Goal: Entertainment & Leisure: Consume media (video, audio)

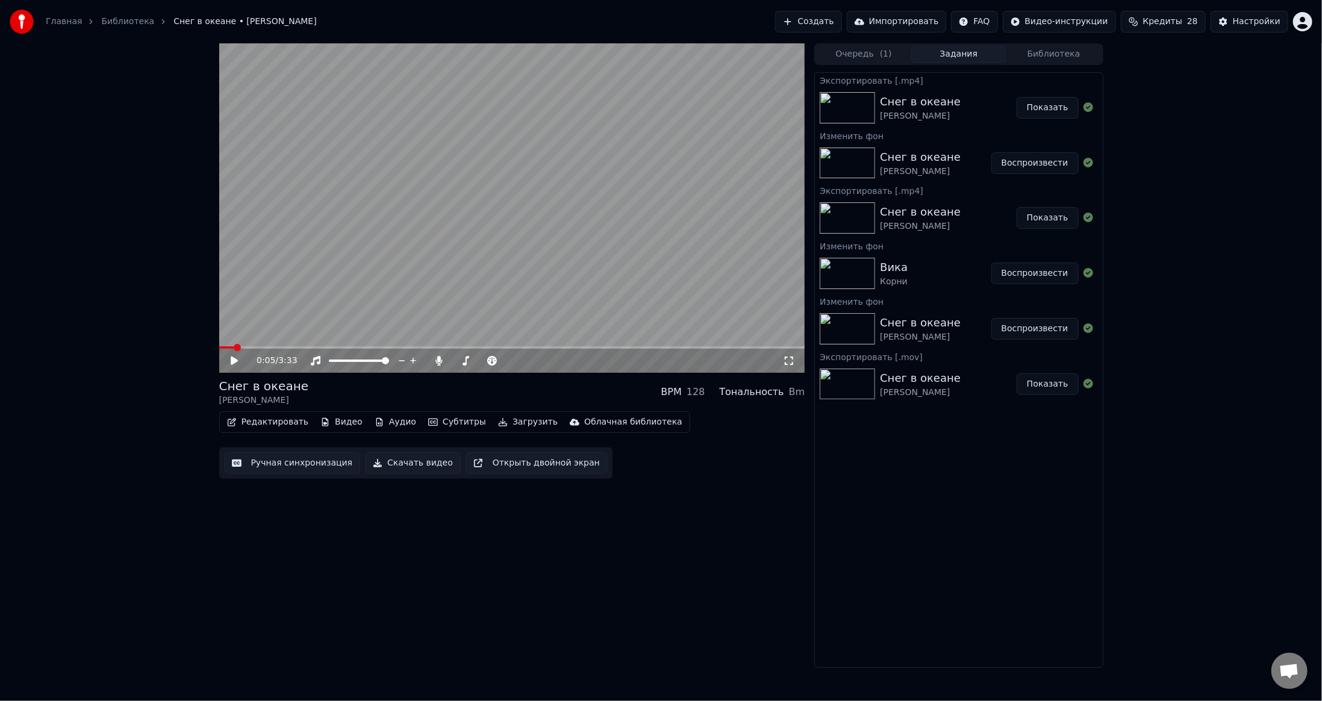
click at [1020, 273] on button "Воспроизвести" at bounding box center [1034, 274] width 87 height 22
click at [599, 245] on video at bounding box center [512, 207] width 586 height 329
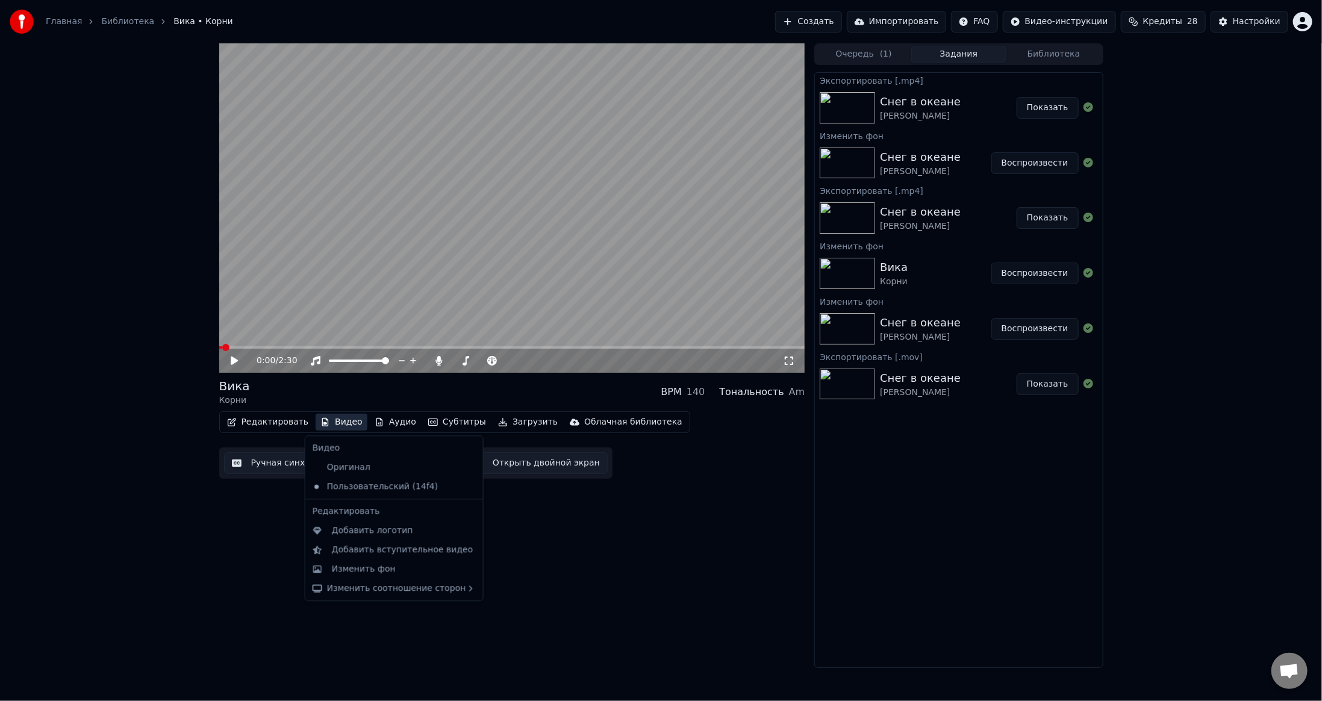
click at [328, 420] on button "Видео" at bounding box center [342, 422] width 52 height 17
click at [360, 564] on div "Изменить фон" at bounding box center [364, 569] width 64 height 12
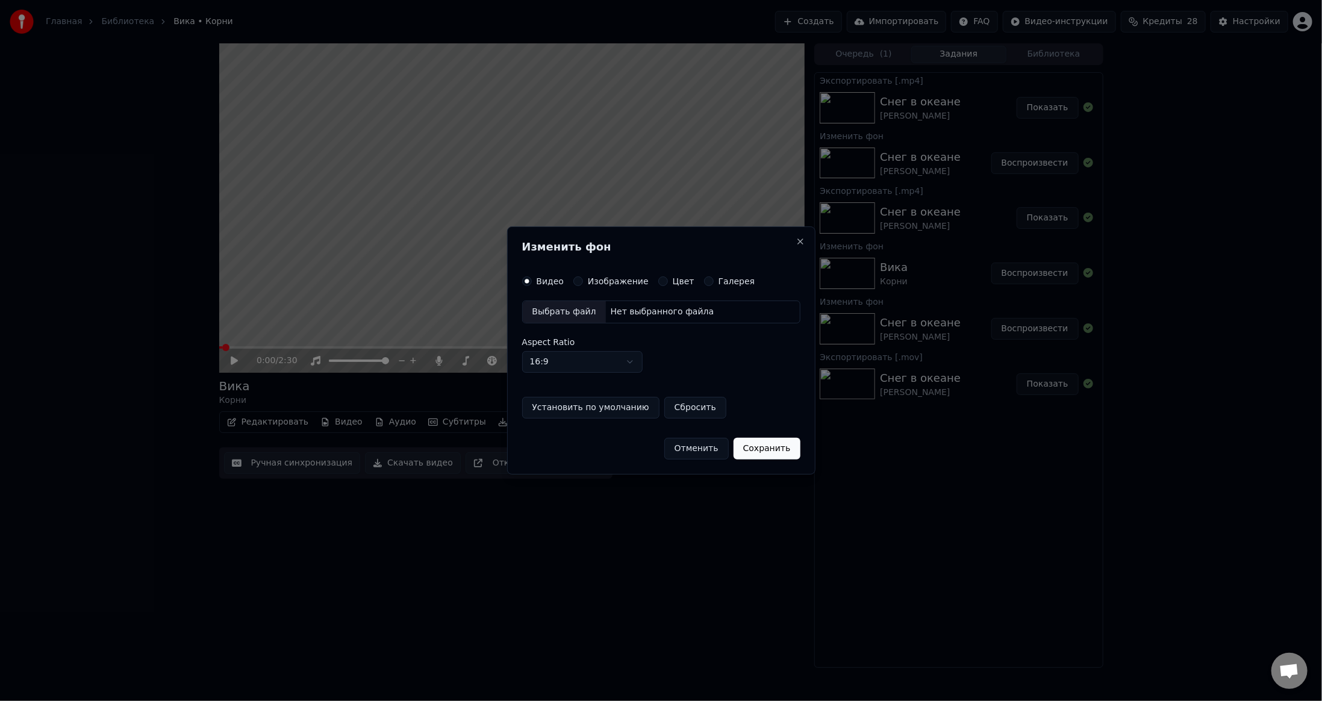
click at [576, 283] on button "Изображение" at bounding box center [578, 281] width 10 height 10
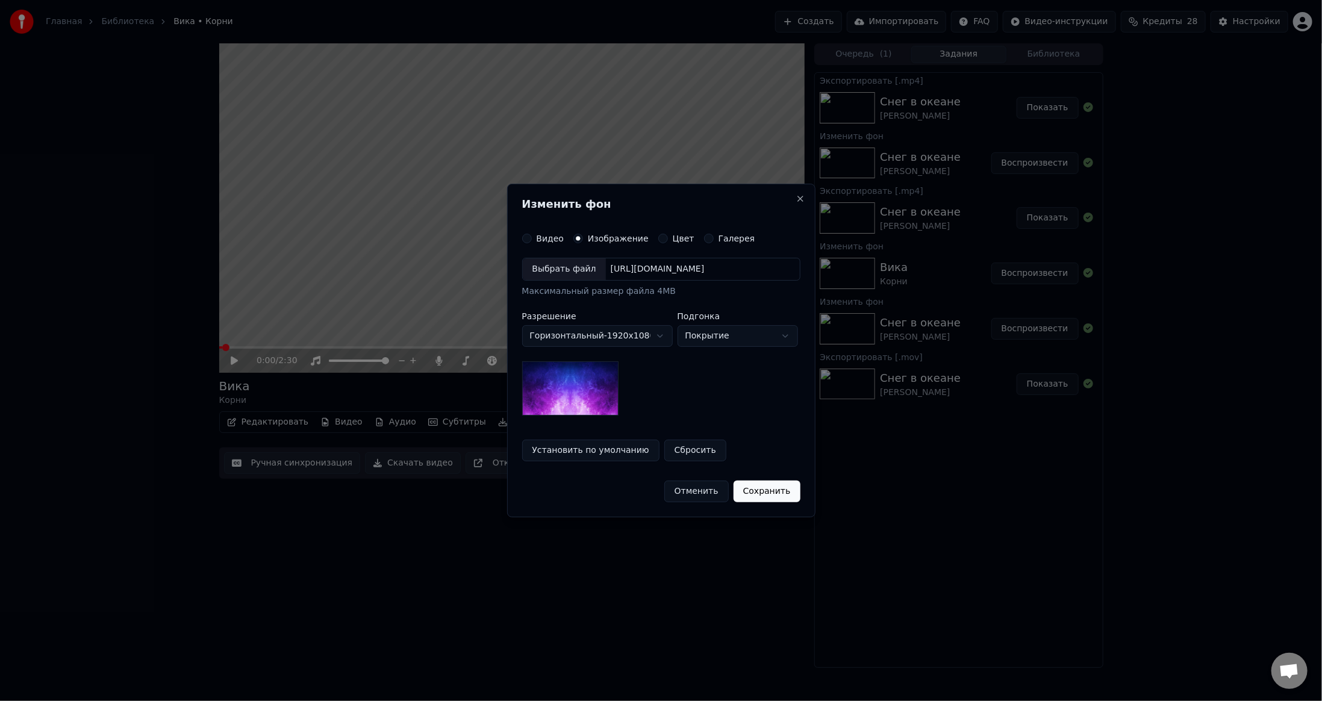
click at [559, 269] on div "Выбрать файл" at bounding box center [564, 269] width 83 height 22
click at [776, 489] on button "Сохранить" at bounding box center [772, 492] width 67 height 22
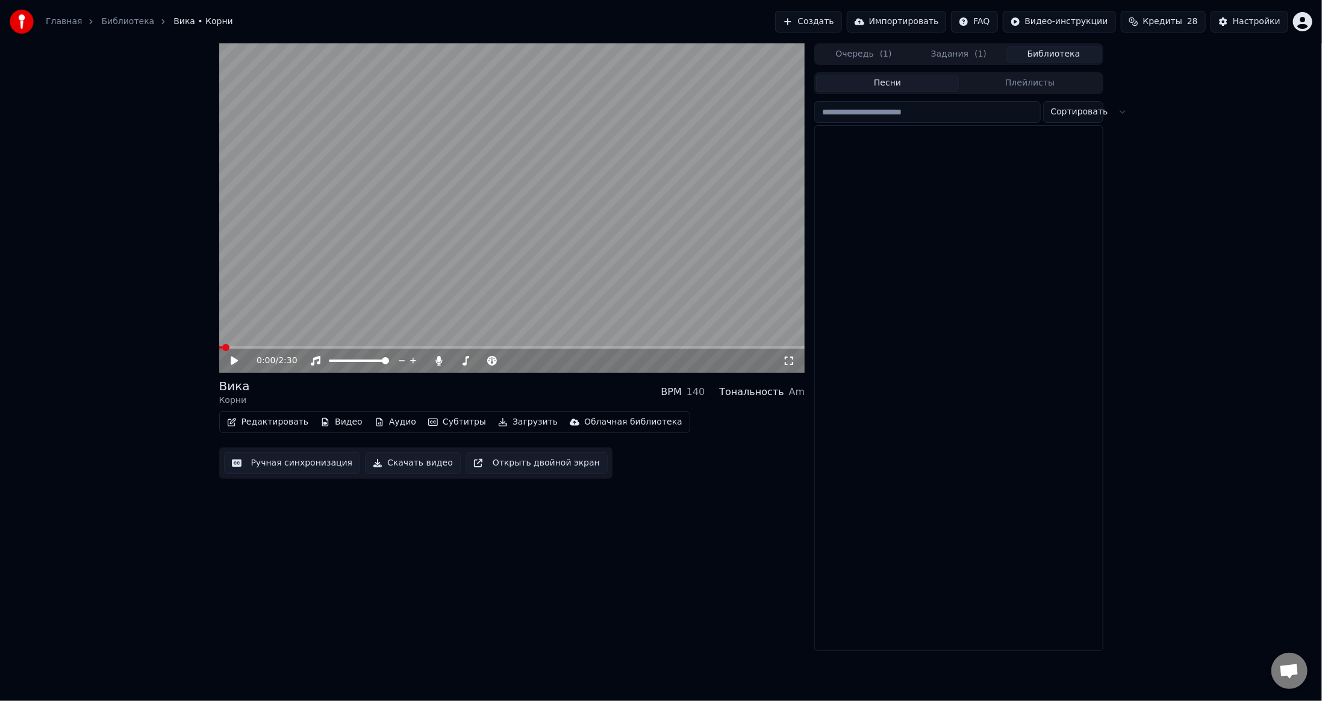
click at [1053, 49] on button "Библиотека" at bounding box center [1053, 54] width 95 height 17
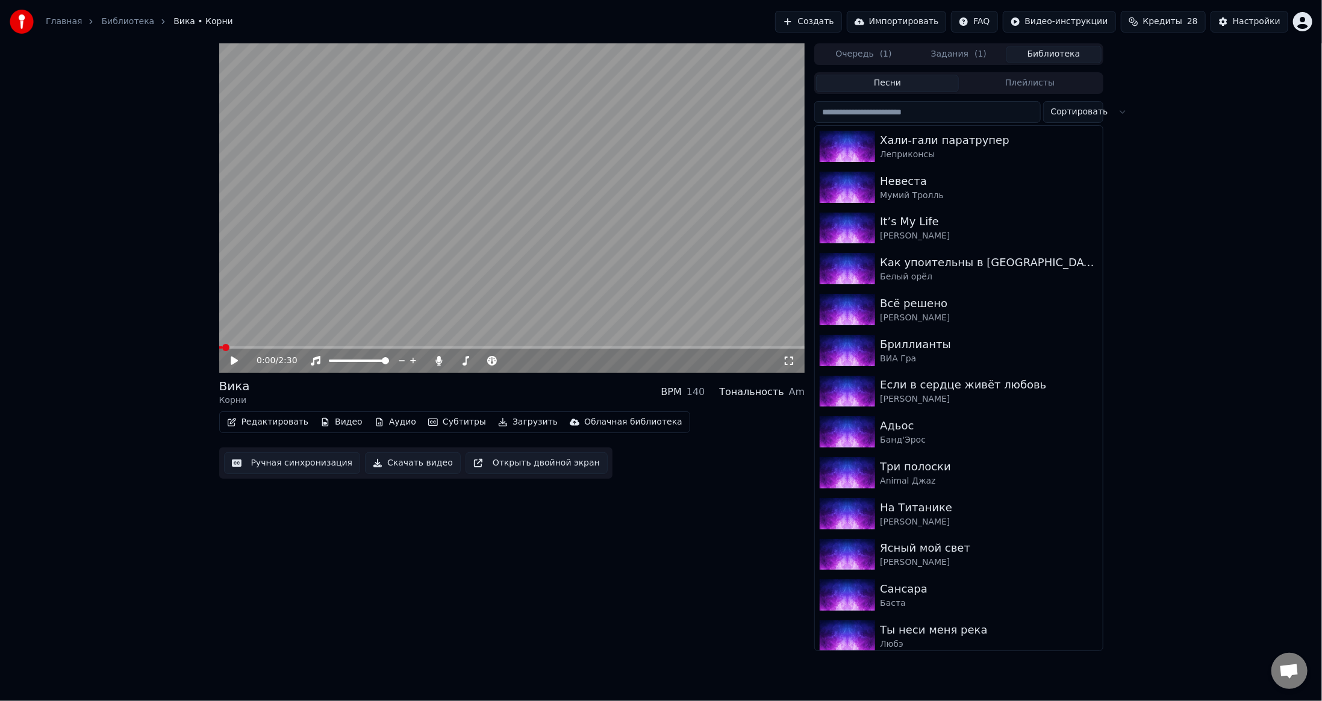
click at [931, 111] on input "search" at bounding box center [927, 112] width 226 height 22
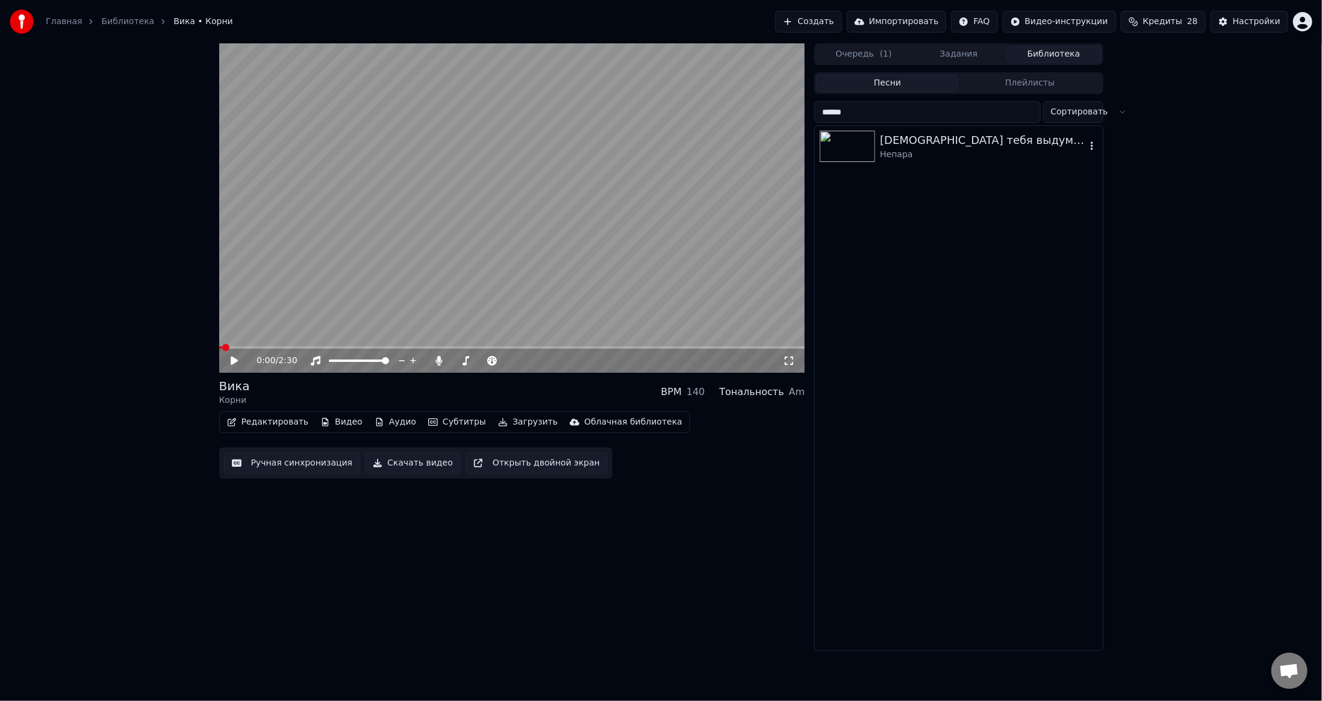
type input "******"
click at [894, 140] on div "[DEMOGRAPHIC_DATA] тебя выдумал" at bounding box center [982, 140] width 205 height 17
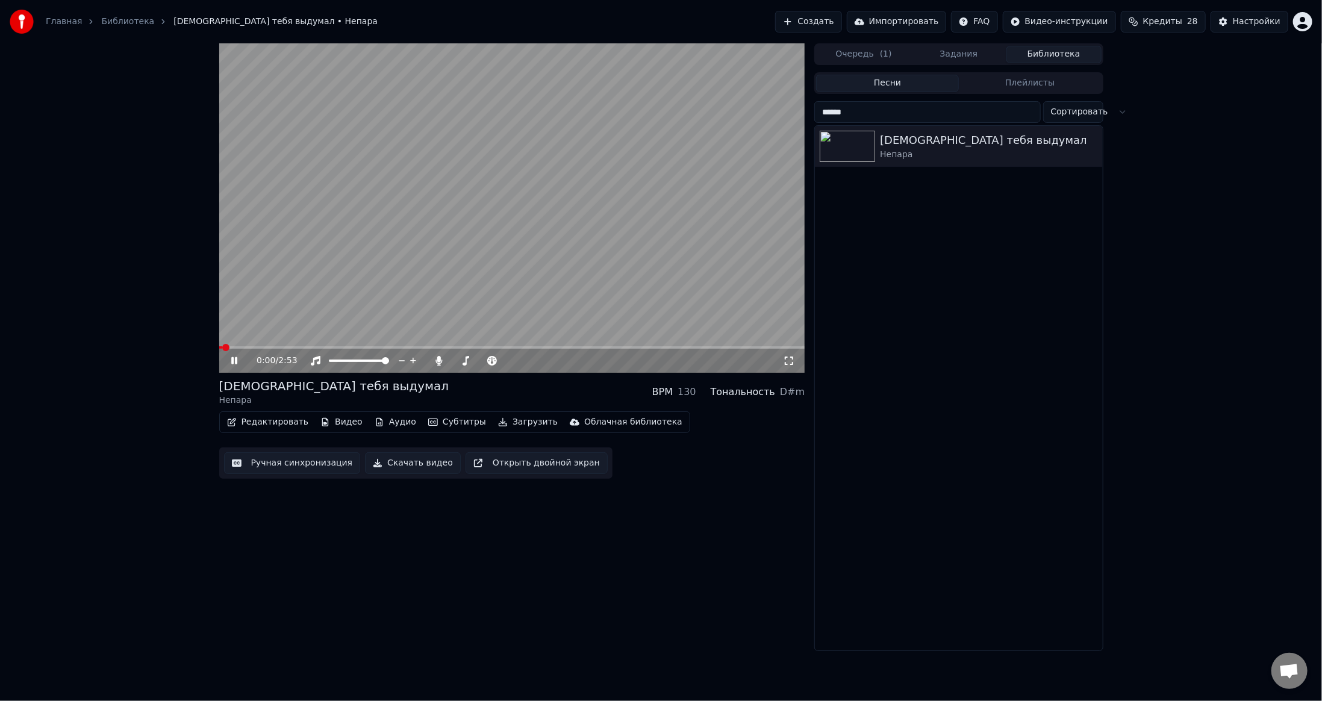
click at [328, 420] on button "Видео" at bounding box center [342, 422] width 52 height 17
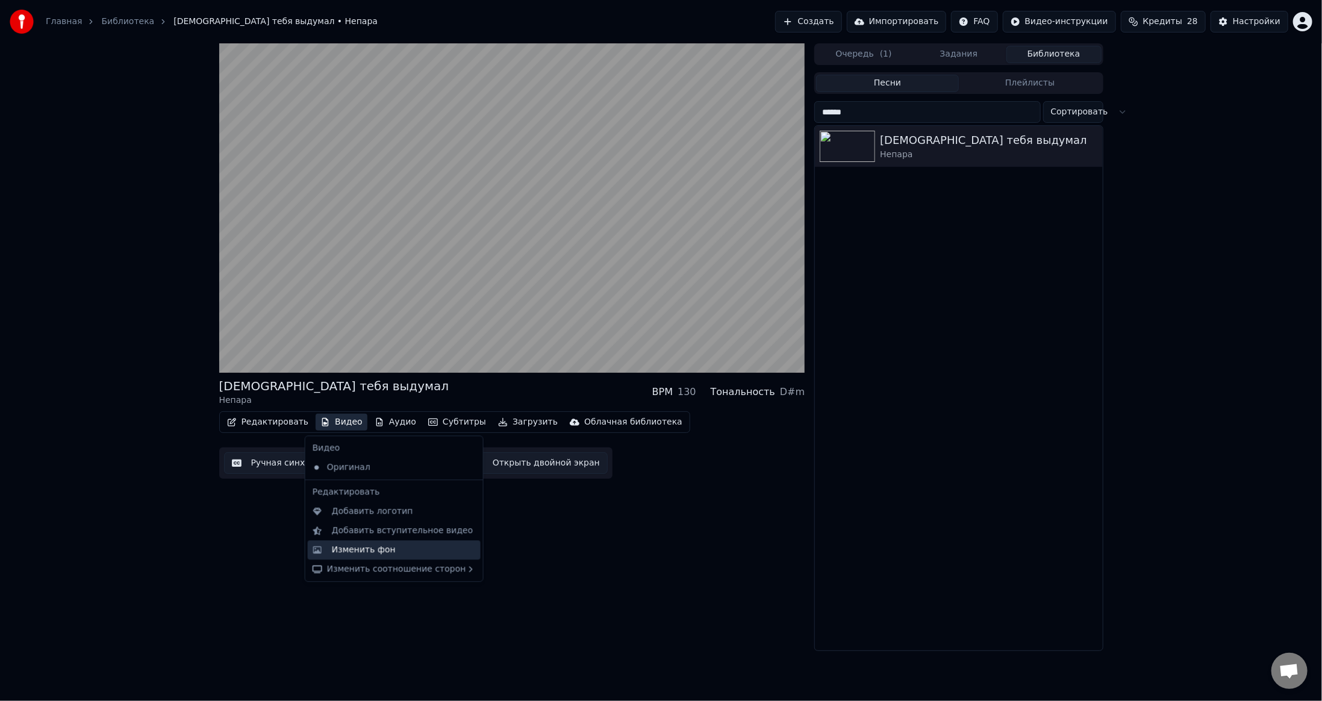
click at [352, 546] on div "Изменить фон" at bounding box center [364, 550] width 64 height 12
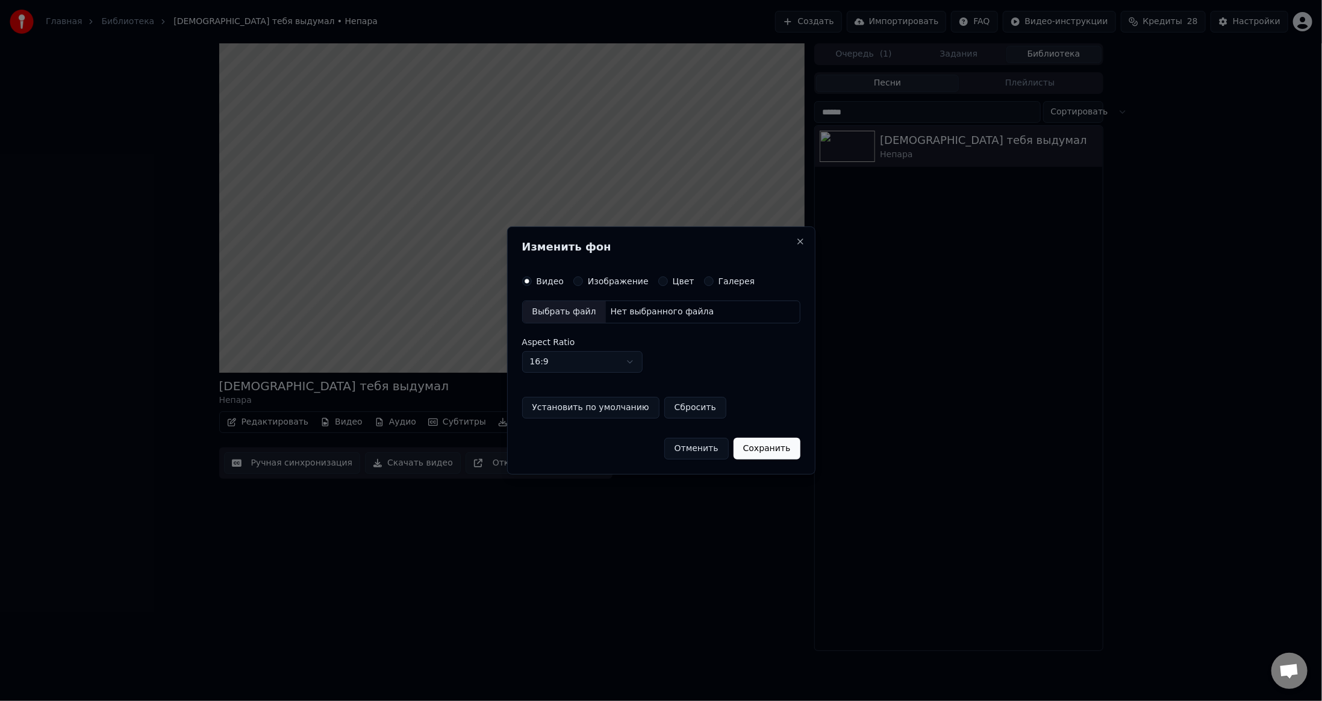
click at [573, 283] on button "Изображение" at bounding box center [578, 281] width 10 height 10
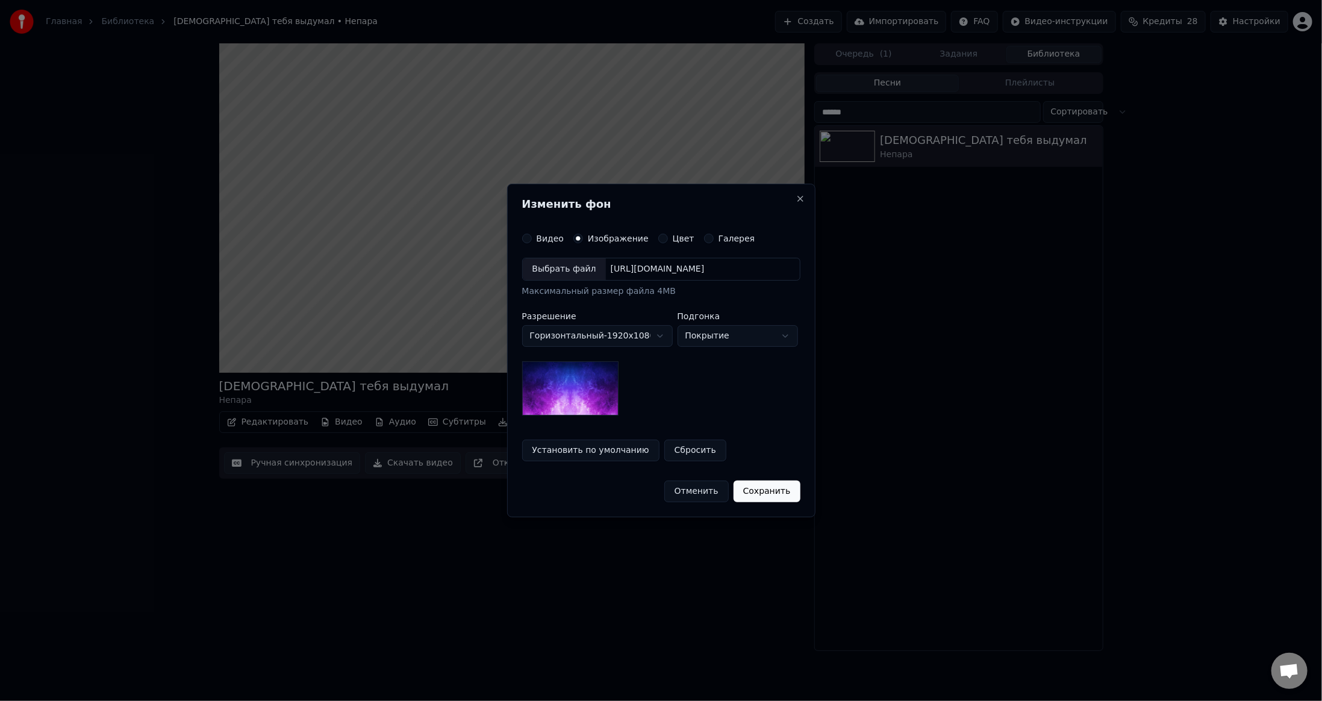
click at [571, 273] on div "Выбрать файл" at bounding box center [564, 269] width 83 height 22
click at [761, 493] on button "Сохранить" at bounding box center [772, 492] width 67 height 22
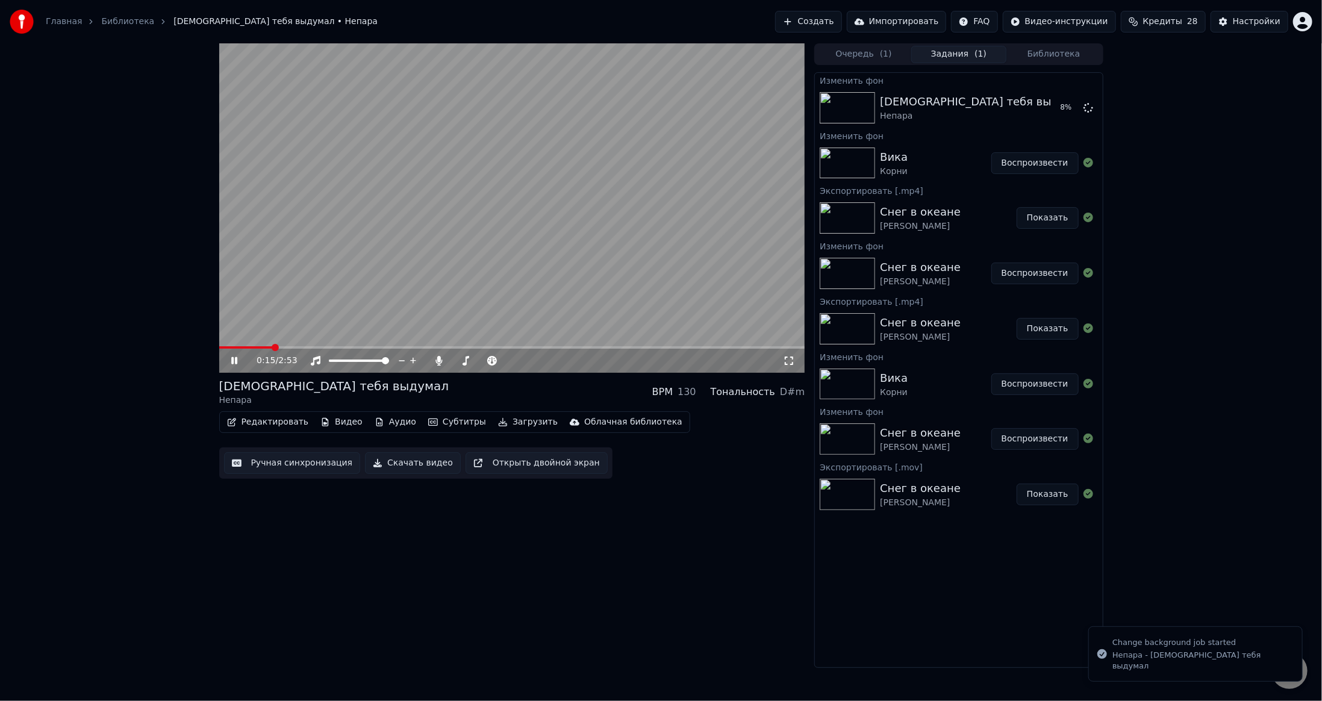
click at [893, 163] on div "Вика" at bounding box center [894, 157] width 28 height 17
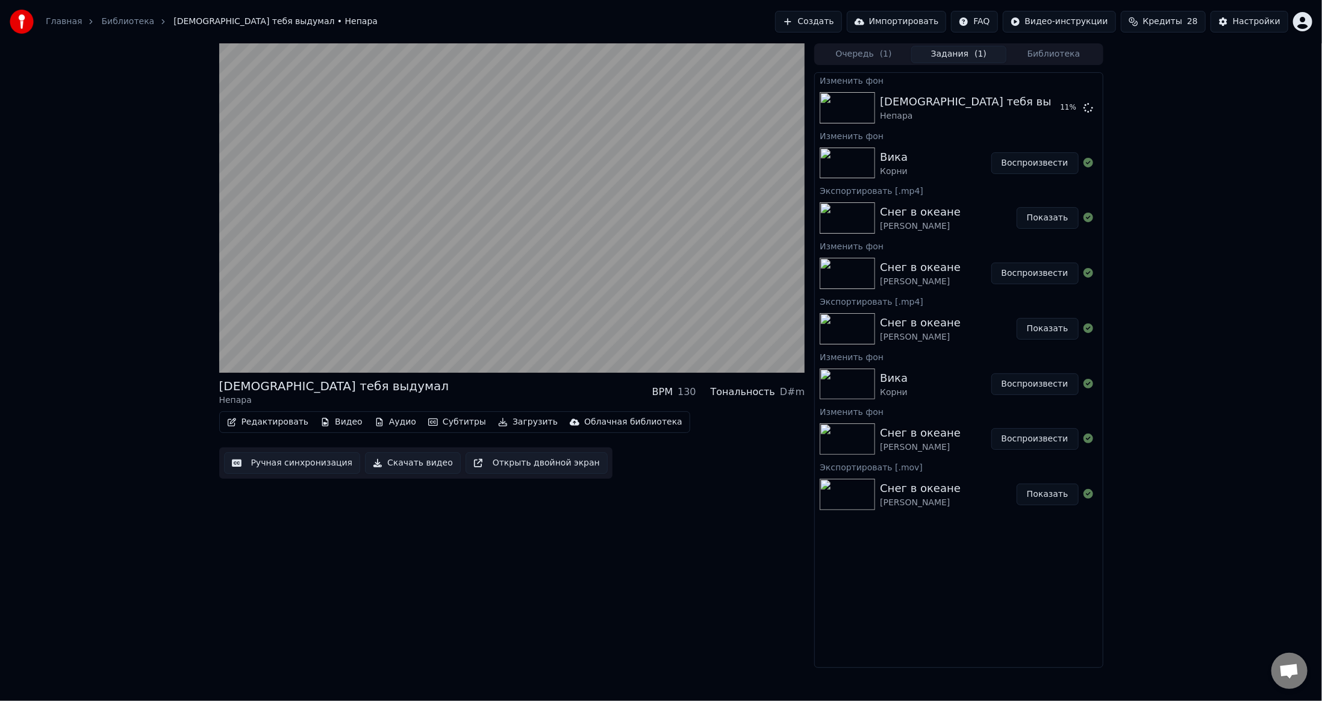
click at [841, 152] on img at bounding box center [847, 163] width 55 height 31
click at [1001, 161] on button "Воспроизвести" at bounding box center [1034, 163] width 87 height 22
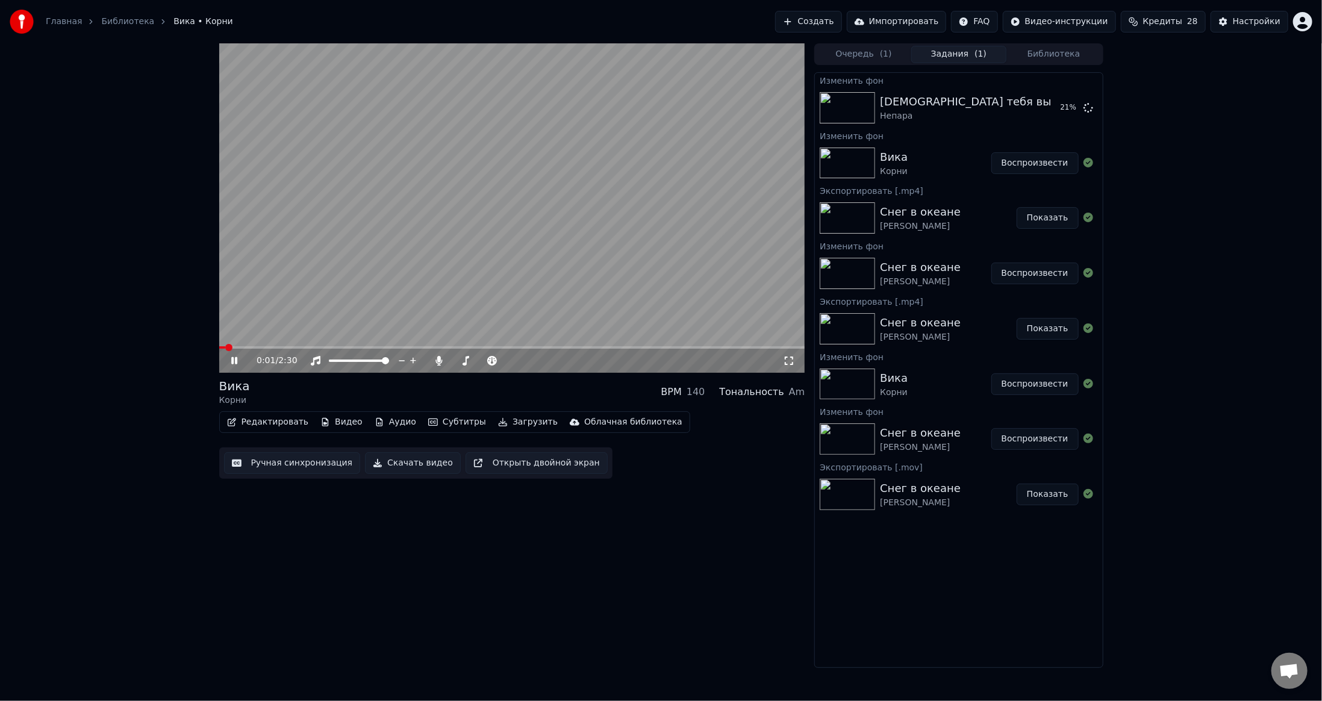
click at [495, 425] on button "Загрузить" at bounding box center [527, 422] width 69 height 17
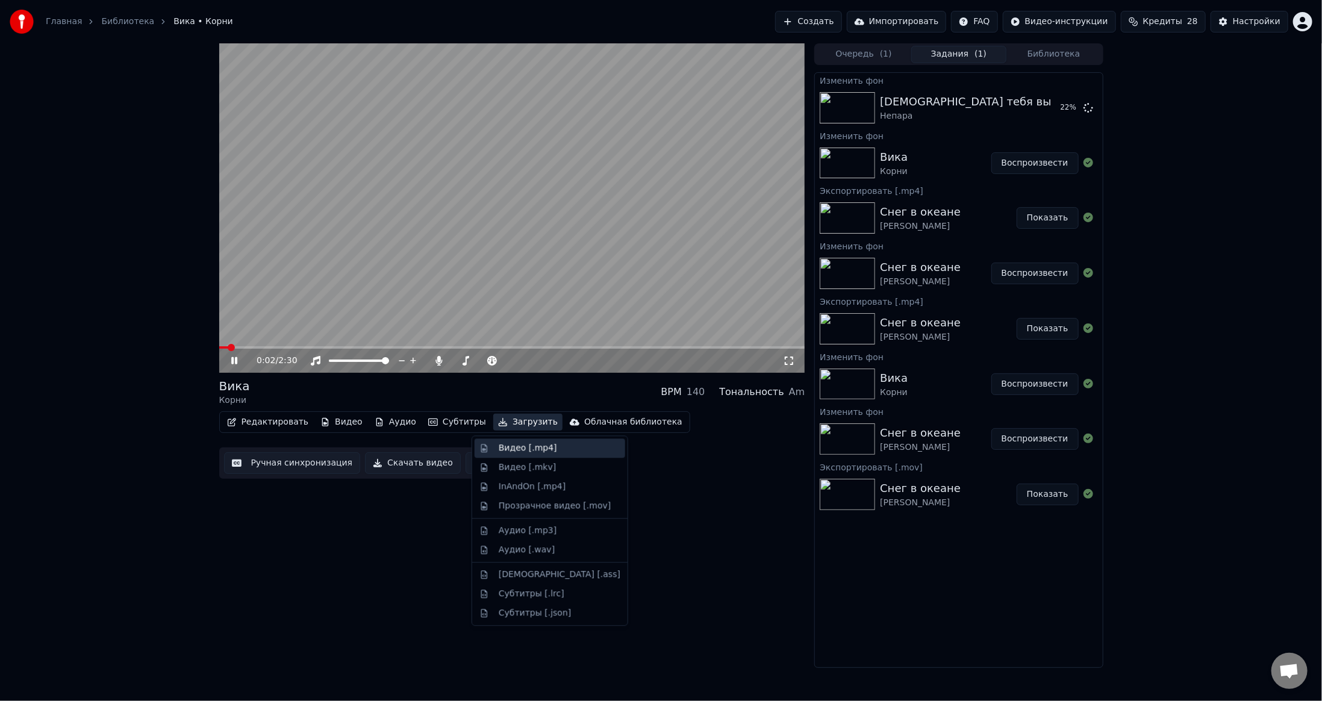
click at [526, 447] on div "Видео [.mp4]" at bounding box center [528, 448] width 58 height 12
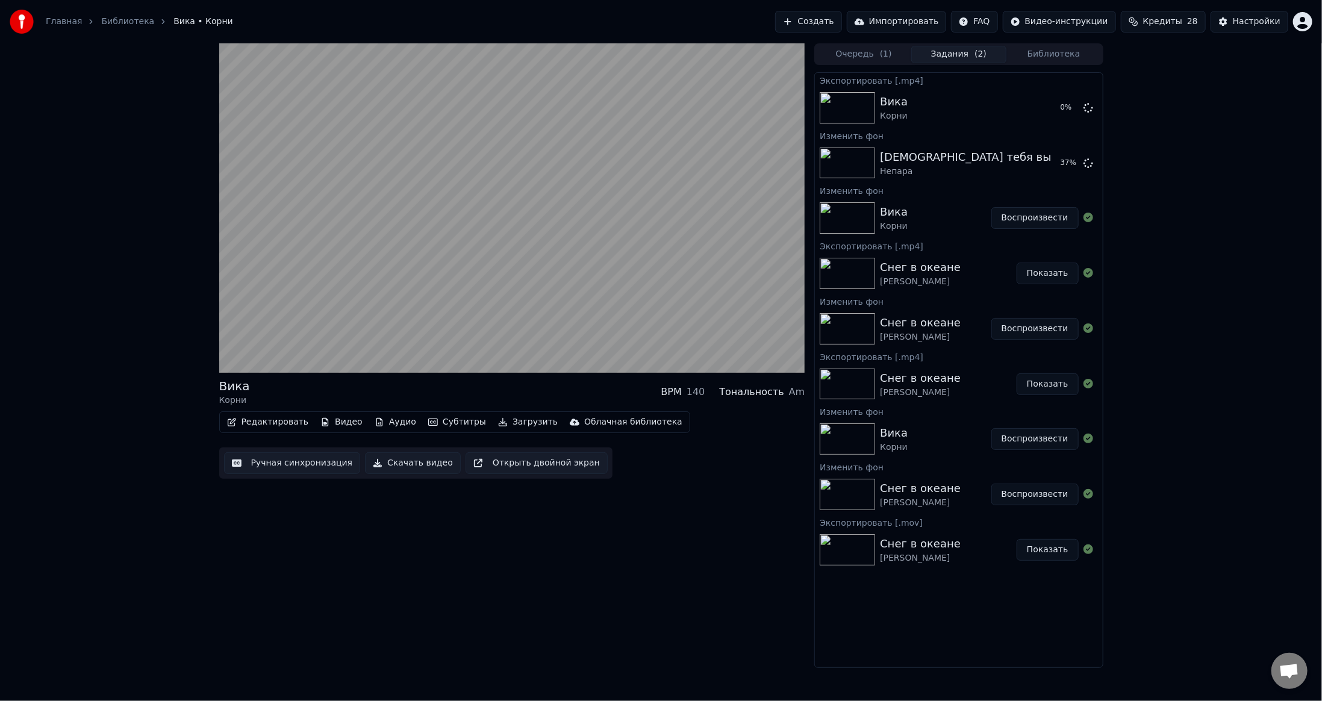
click at [1044, 57] on button "Библиотека" at bounding box center [1053, 54] width 95 height 17
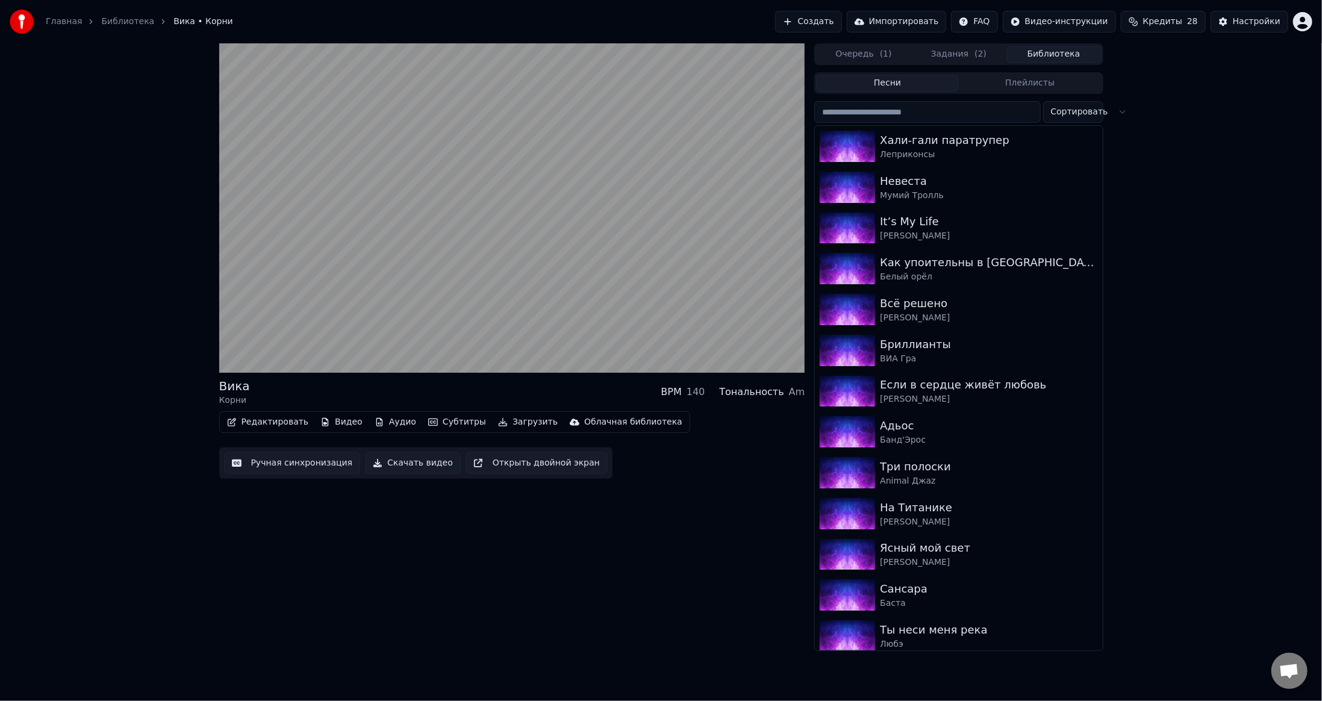
click at [884, 116] on input "search" at bounding box center [927, 112] width 226 height 22
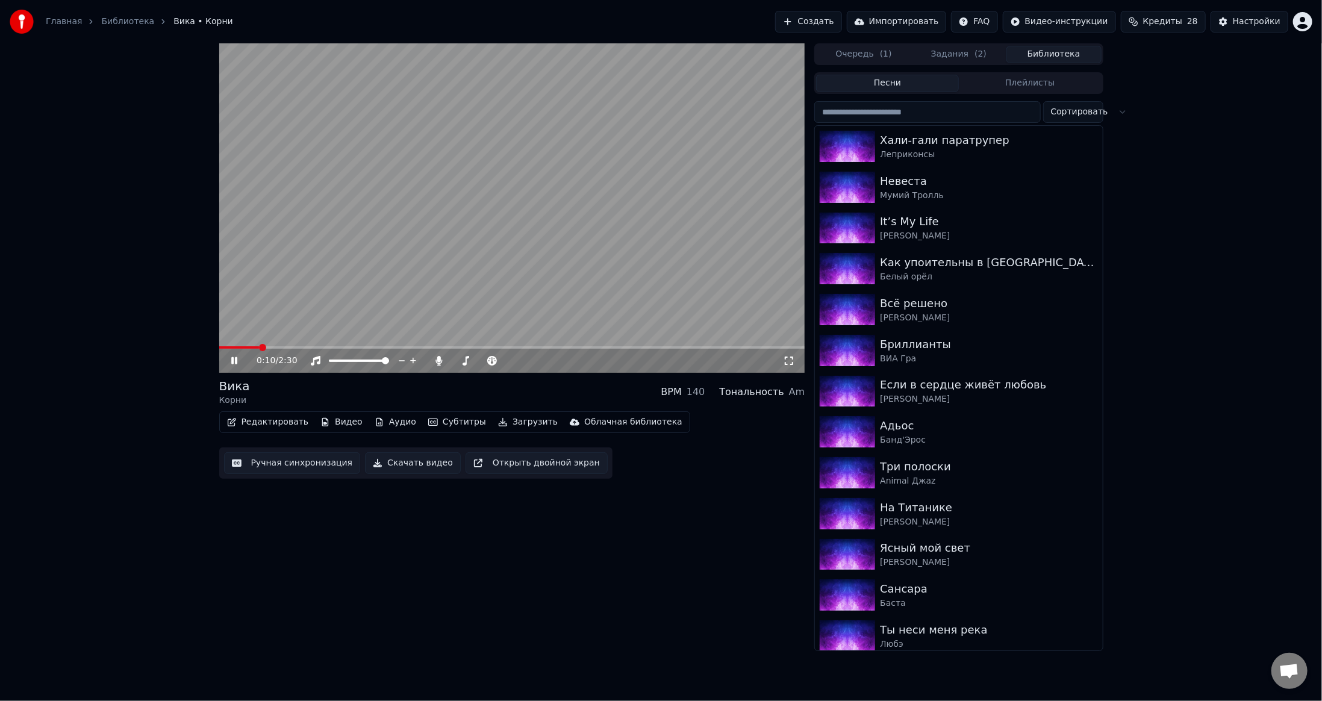
click at [569, 253] on video at bounding box center [512, 207] width 586 height 329
click at [918, 111] on input "search" at bounding box center [927, 112] width 226 height 22
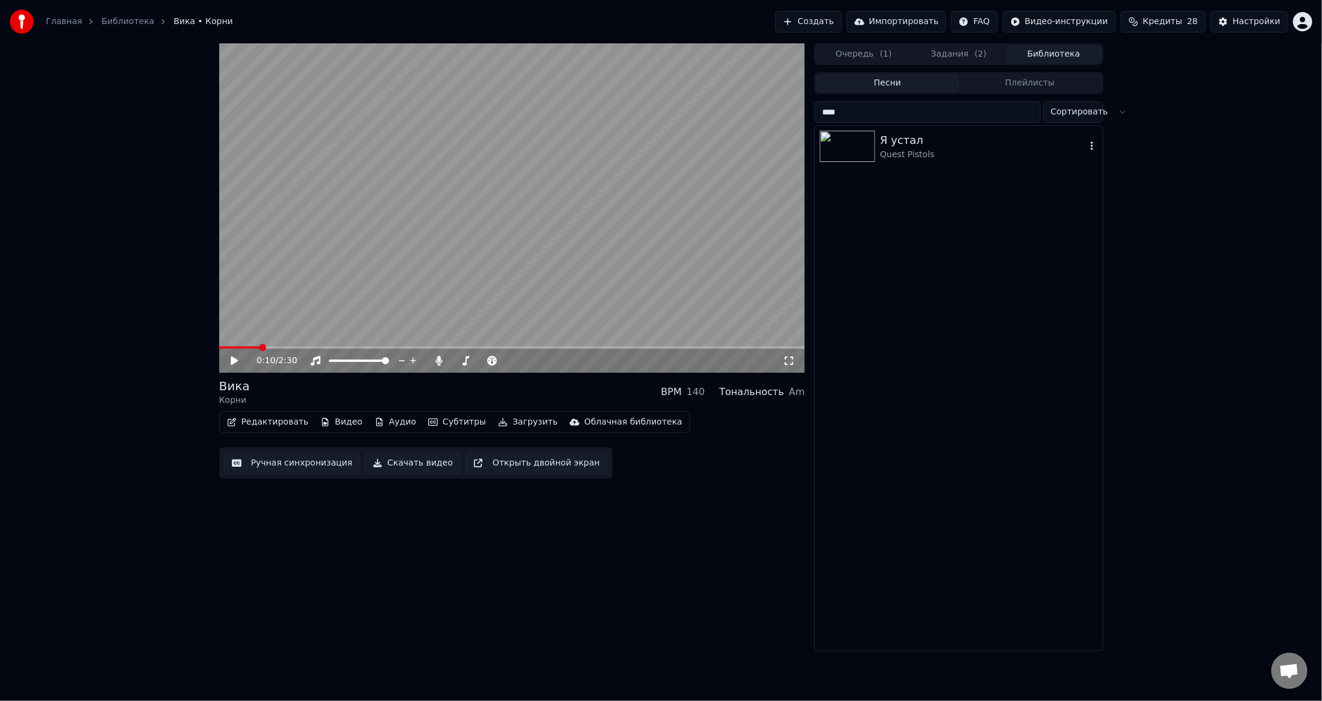
type input "****"
click at [852, 148] on img at bounding box center [847, 146] width 55 height 31
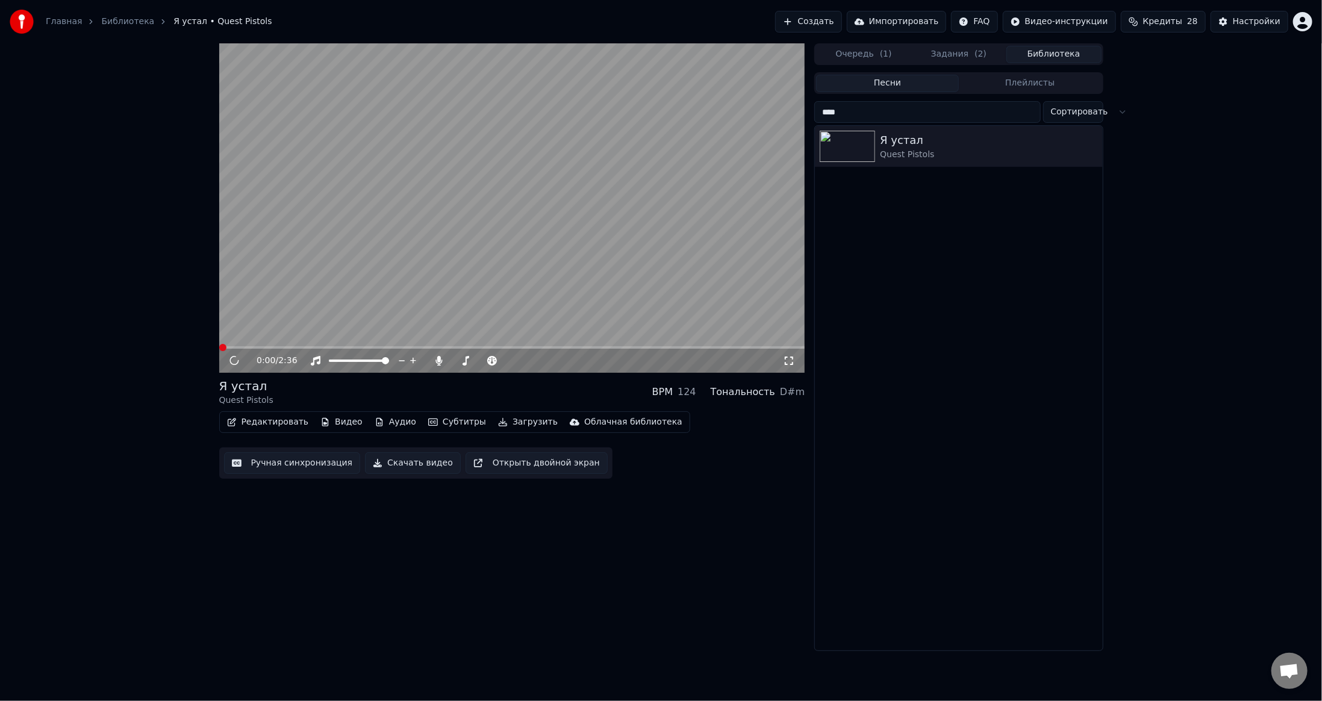
click at [342, 426] on button "Видео" at bounding box center [342, 422] width 52 height 17
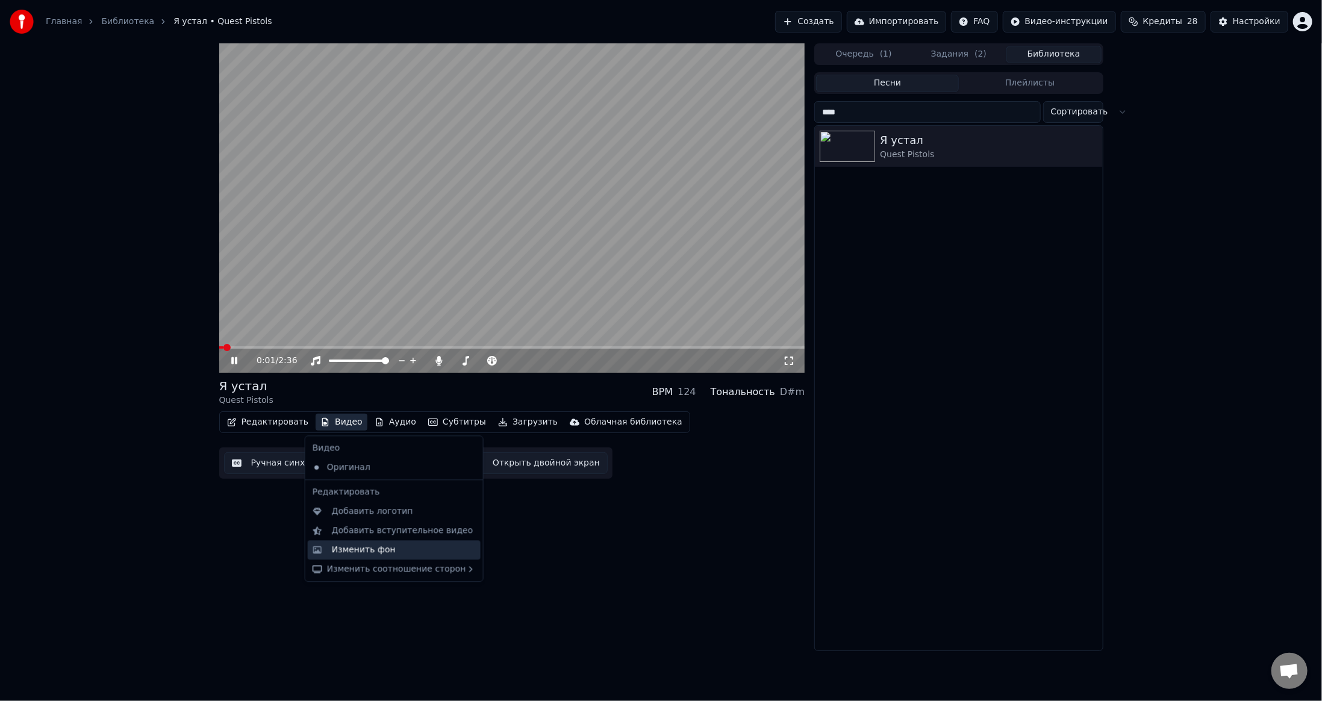
click at [356, 548] on div "Изменить фон" at bounding box center [364, 550] width 64 height 12
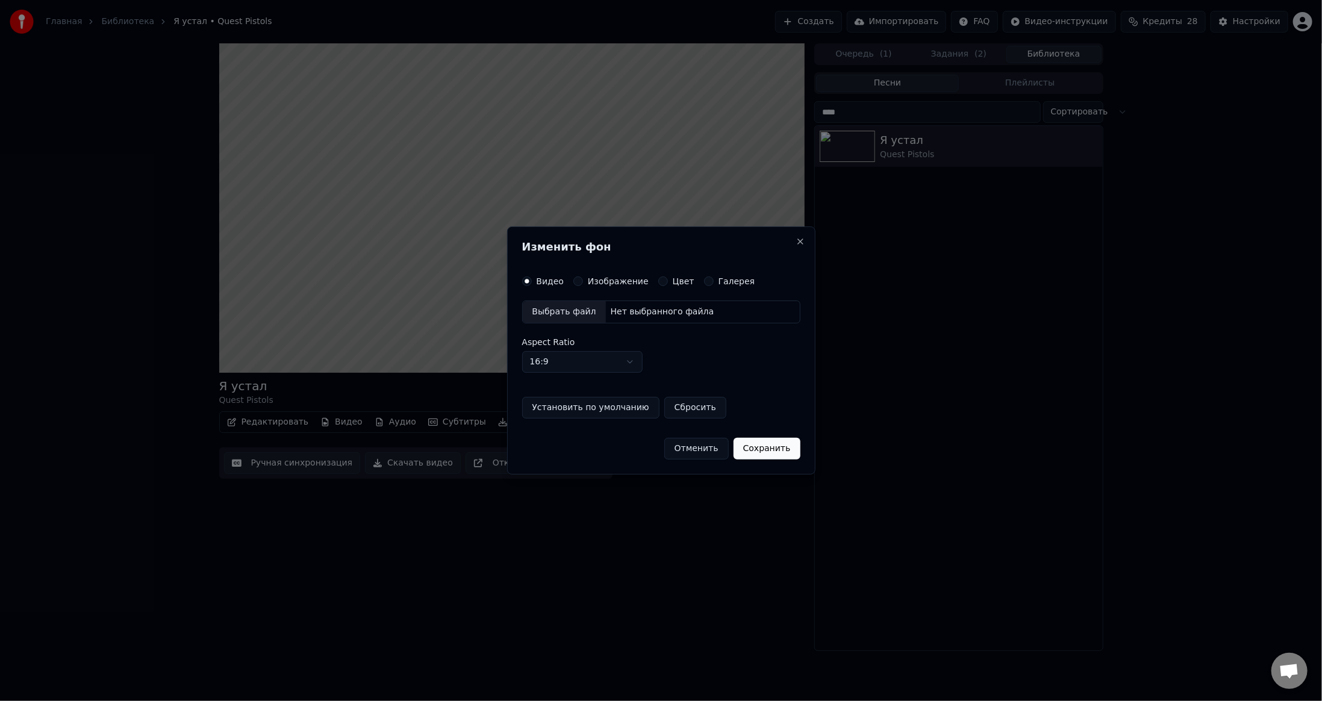
click at [578, 279] on button "Изображение" at bounding box center [578, 281] width 10 height 10
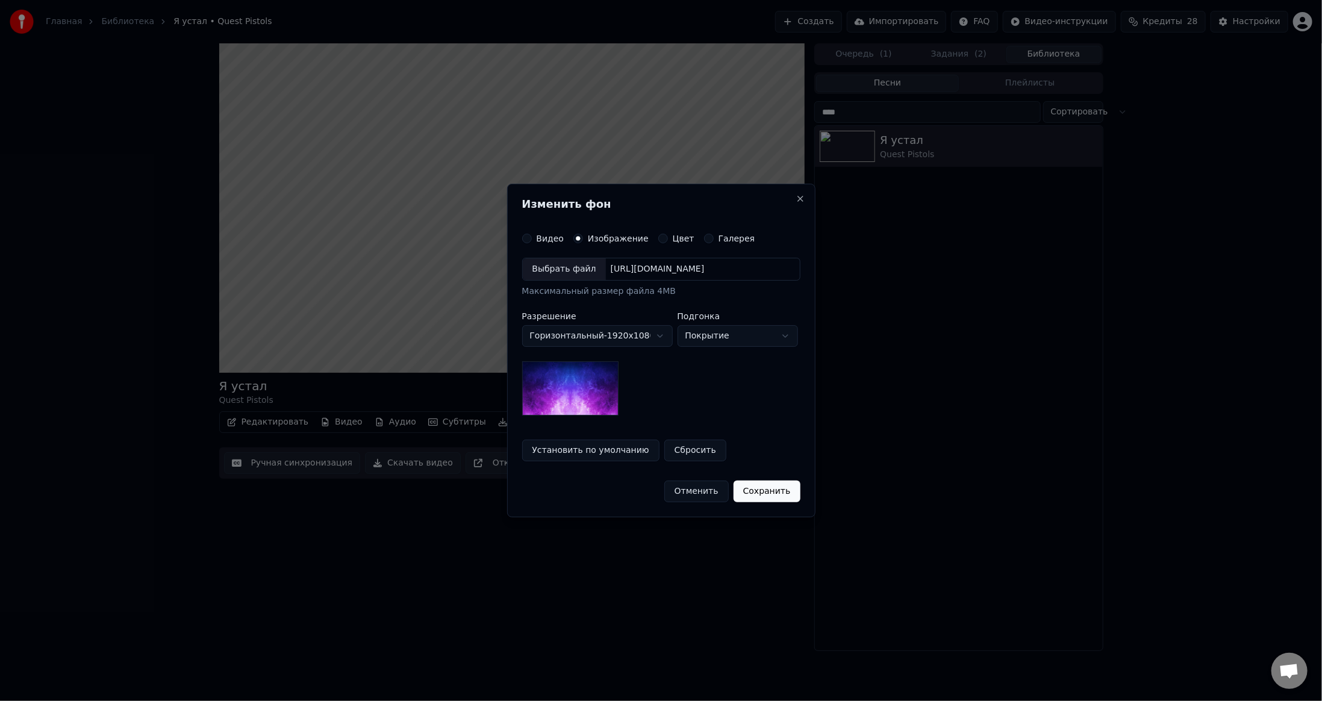
click at [567, 266] on div "Выбрать файл" at bounding box center [564, 269] width 83 height 22
click at [777, 492] on button "Сохранить" at bounding box center [772, 492] width 67 height 22
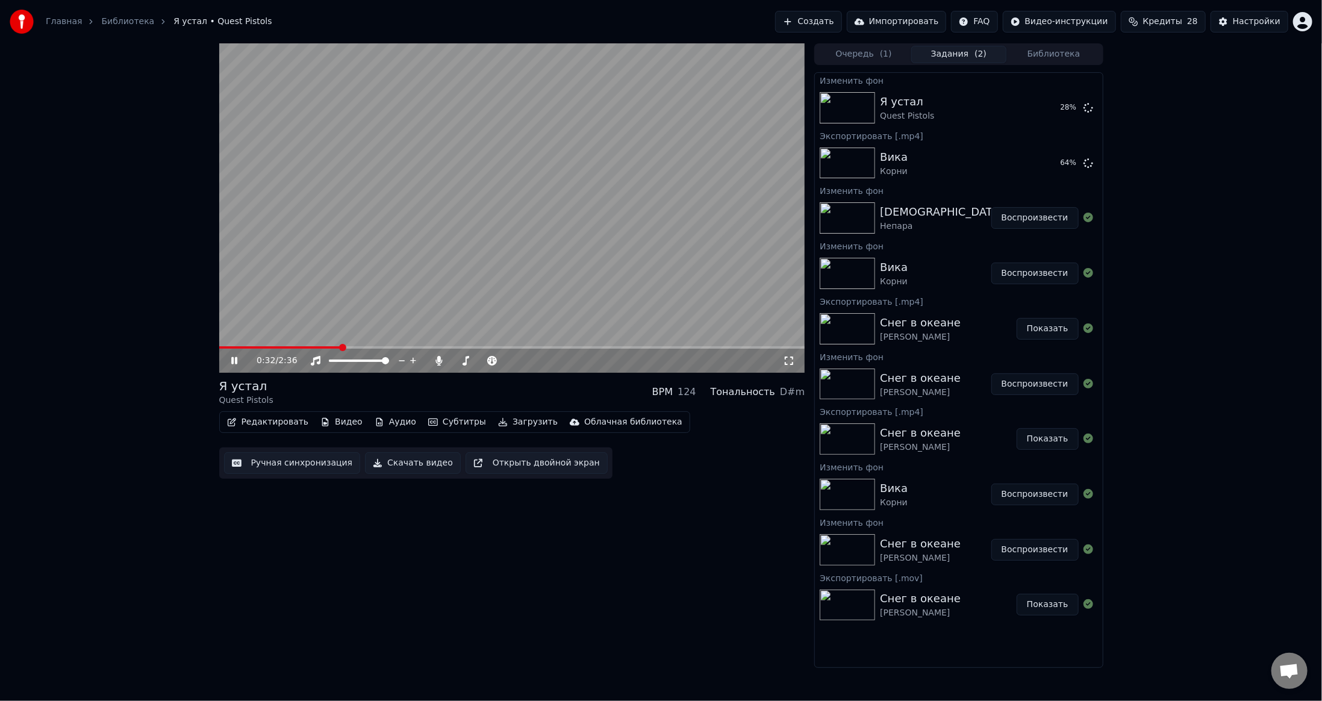
click at [684, 161] on video at bounding box center [512, 207] width 586 height 329
click at [1014, 219] on button "Воспроизвести" at bounding box center [1034, 218] width 87 height 22
click at [508, 425] on button "Загрузить" at bounding box center [527, 422] width 69 height 17
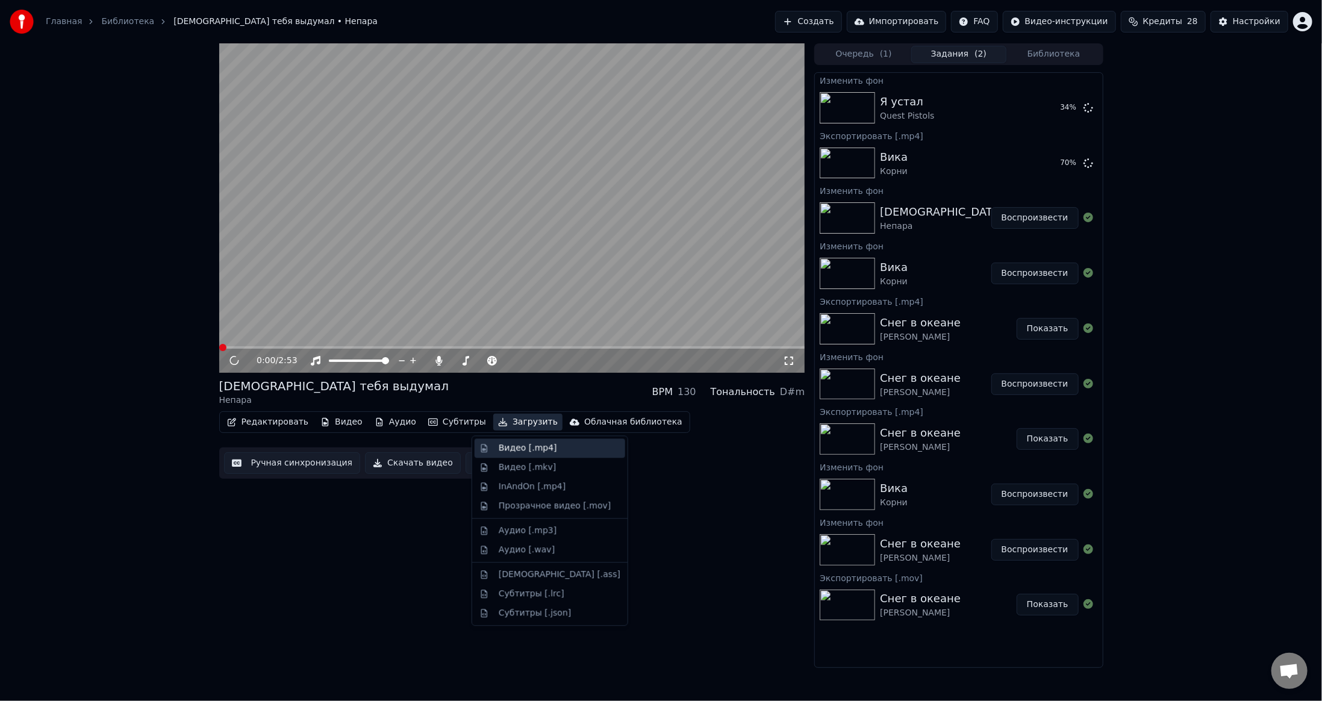
click at [514, 444] on div "Видео [.mp4]" at bounding box center [528, 448] width 58 height 12
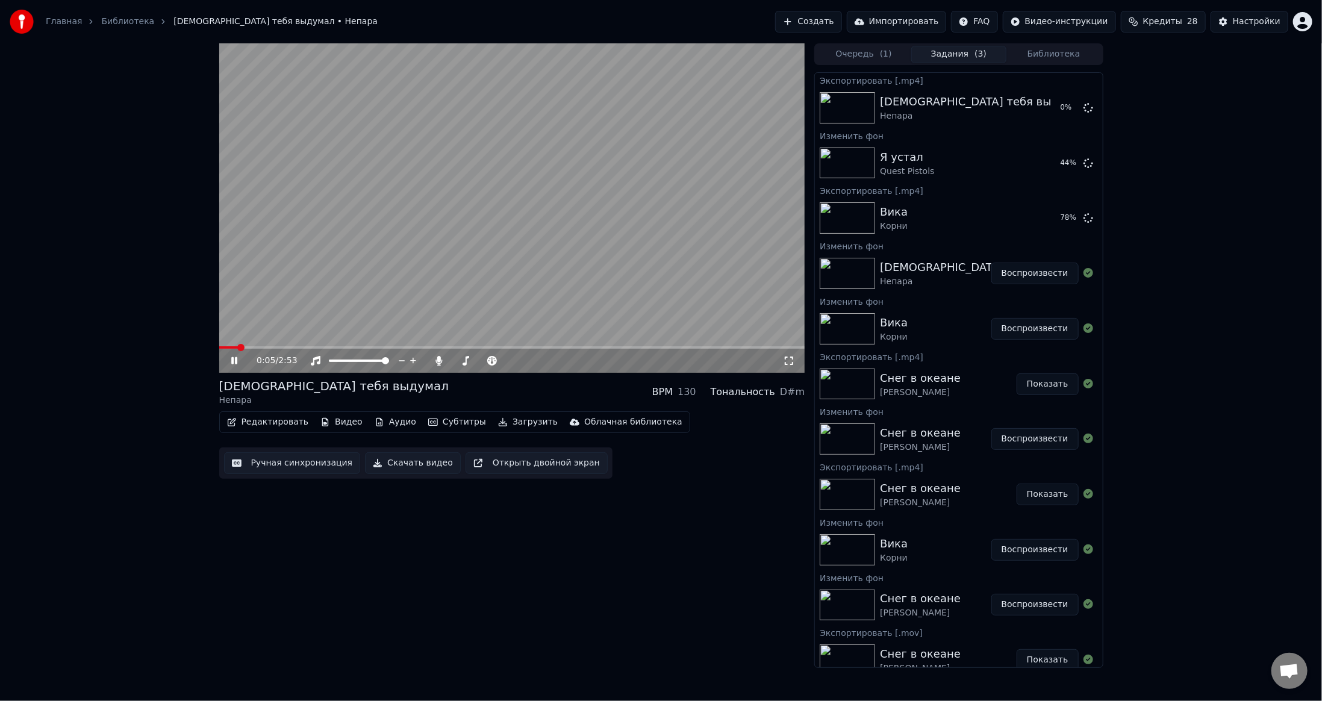
click at [565, 226] on video at bounding box center [512, 207] width 586 height 329
click at [1041, 54] on button "Библиотека" at bounding box center [1053, 54] width 95 height 17
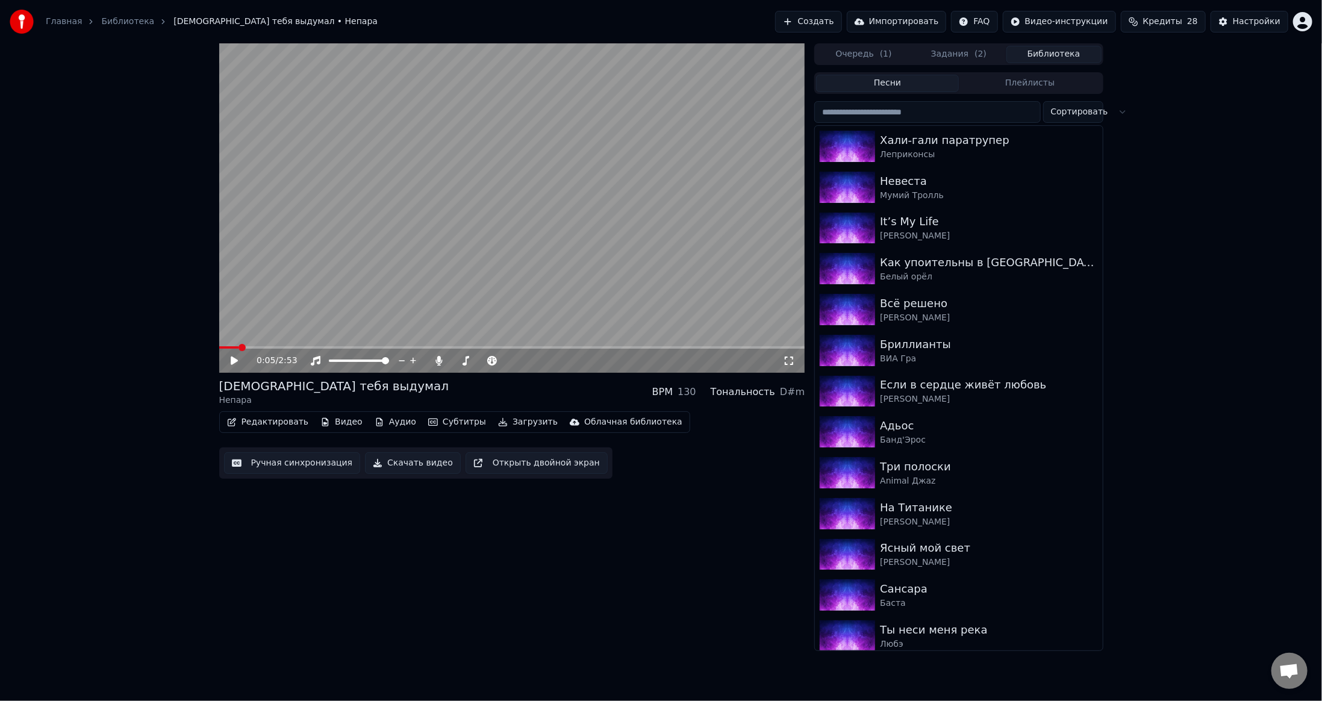
click at [882, 114] on input "search" at bounding box center [927, 112] width 226 height 22
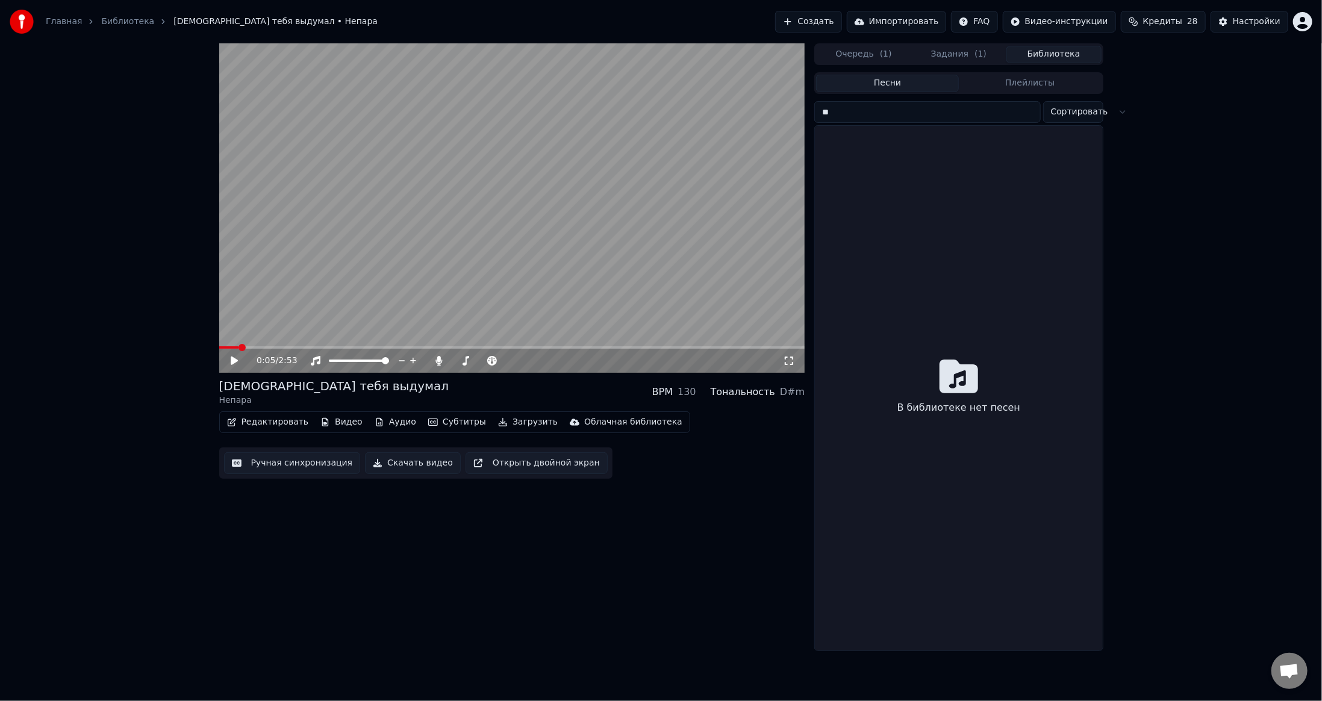
type input "*"
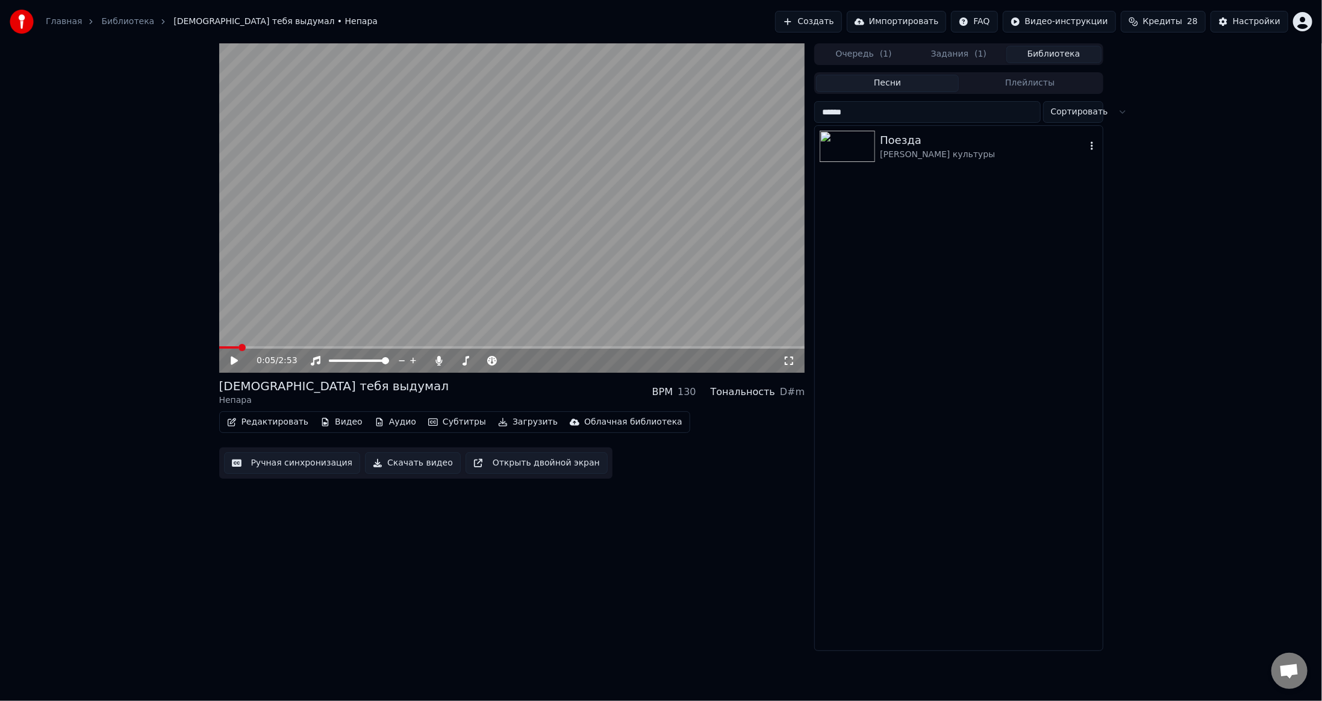
type input "******"
click at [863, 142] on img at bounding box center [847, 146] width 55 height 31
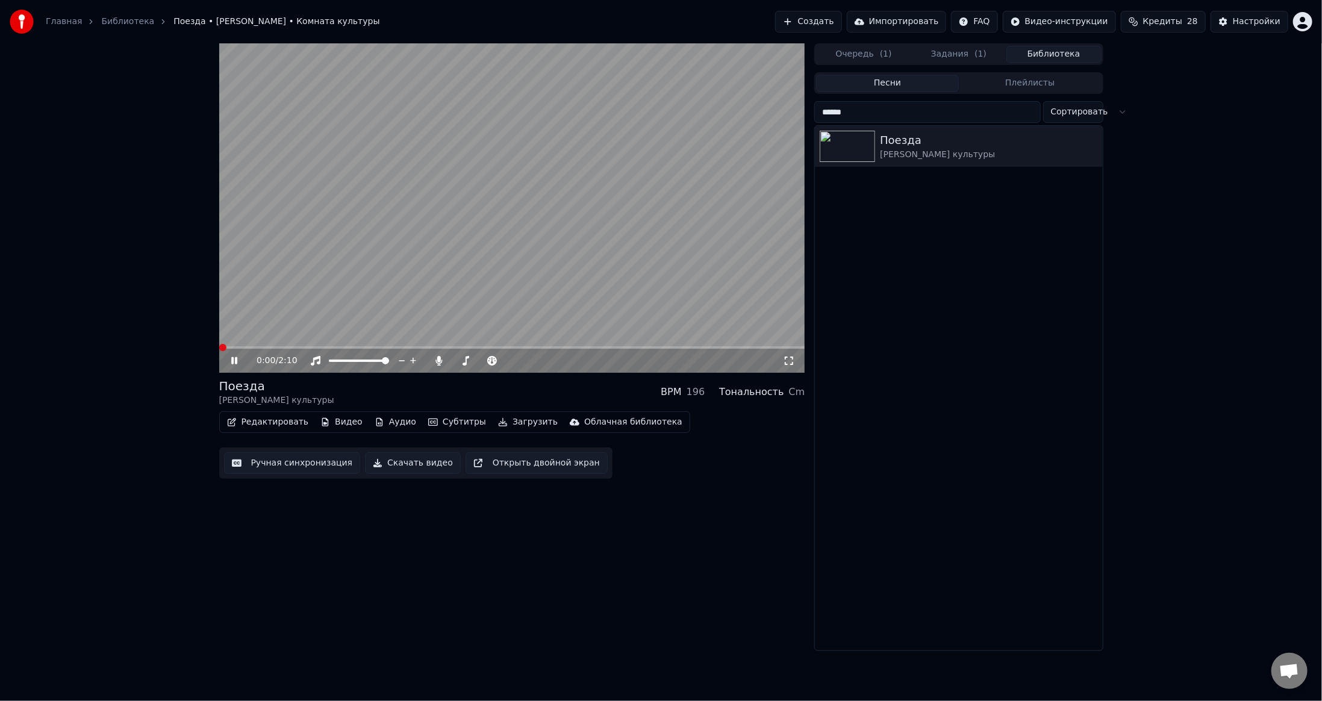
click at [322, 427] on button "Видео" at bounding box center [342, 422] width 52 height 17
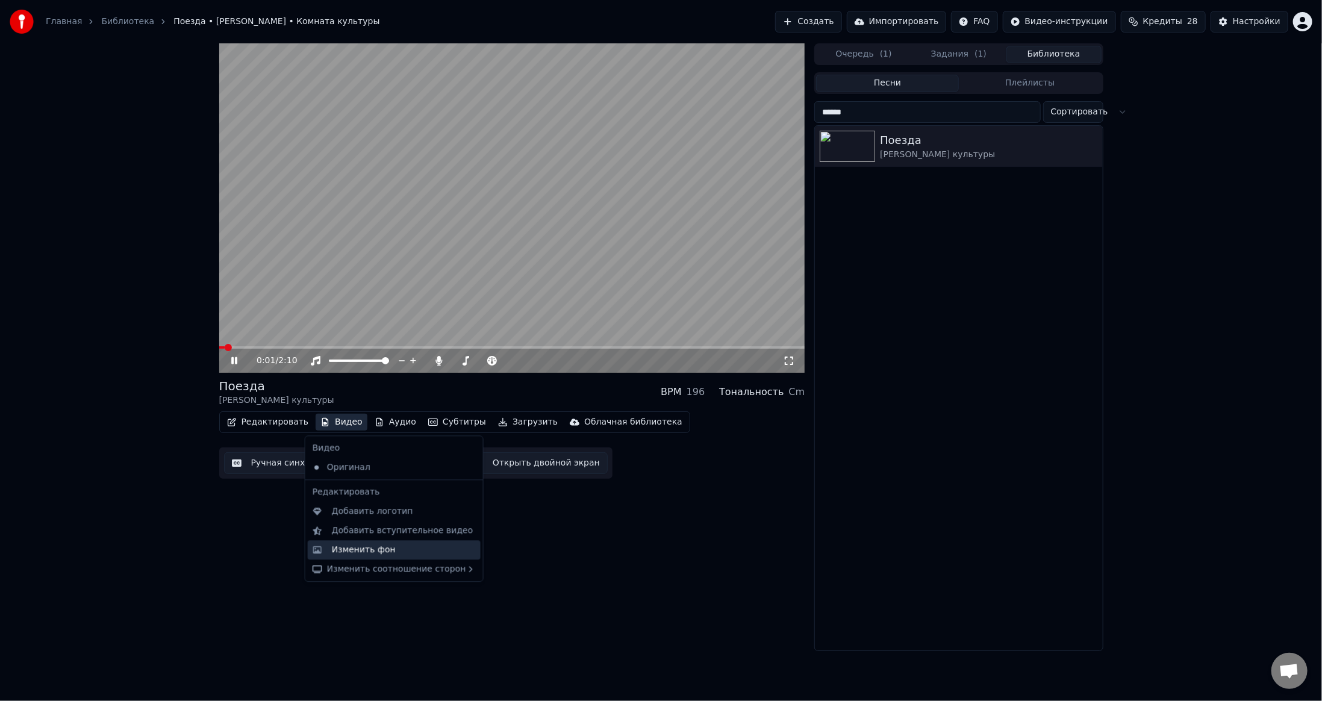
click at [346, 550] on div "Изменить фон" at bounding box center [364, 550] width 64 height 12
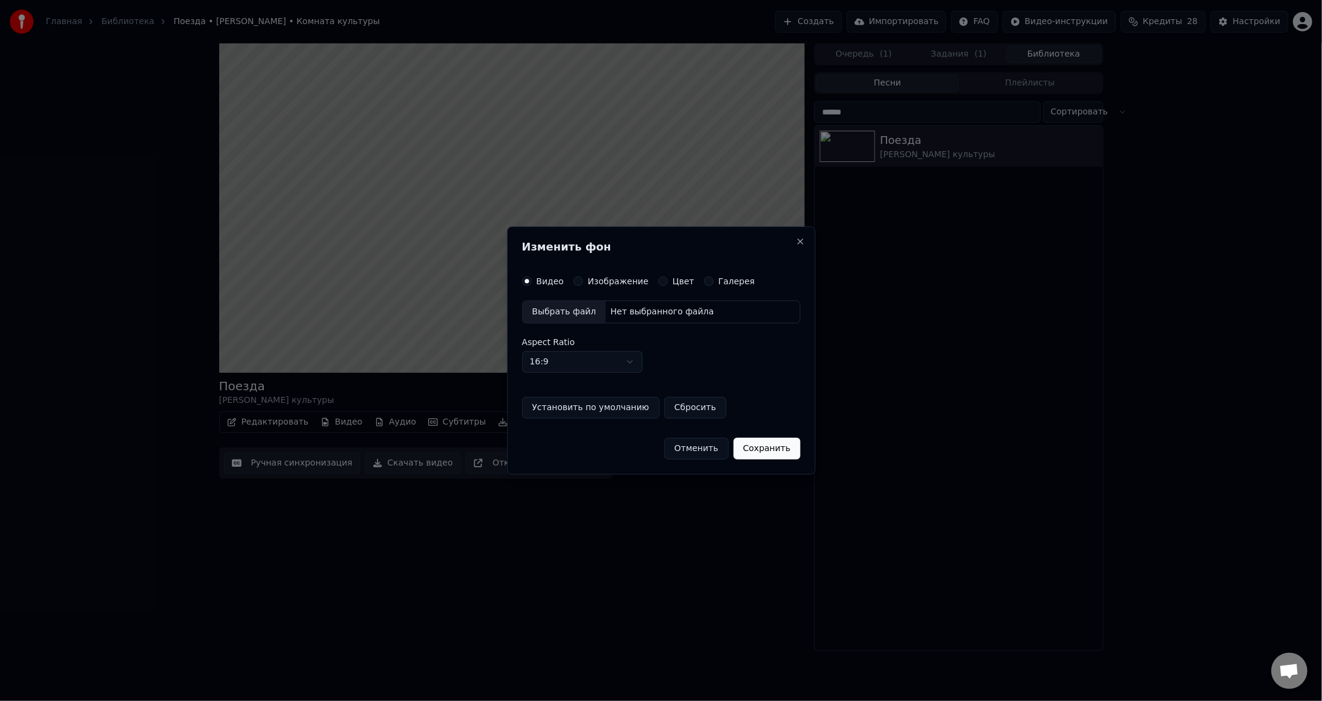
click at [579, 279] on button "Изображение" at bounding box center [578, 281] width 10 height 10
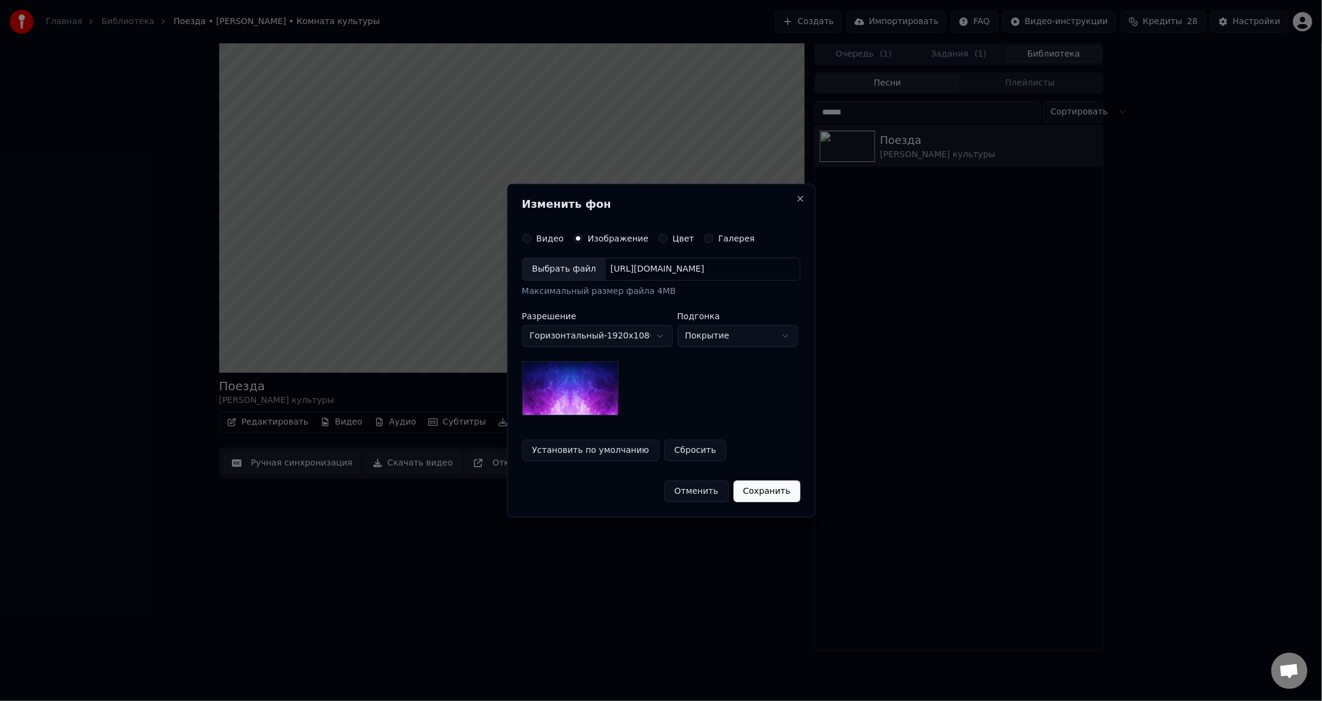
click at [550, 267] on div "Выбрать файл" at bounding box center [564, 269] width 83 height 22
click at [774, 490] on button "Сохранить" at bounding box center [772, 492] width 67 height 22
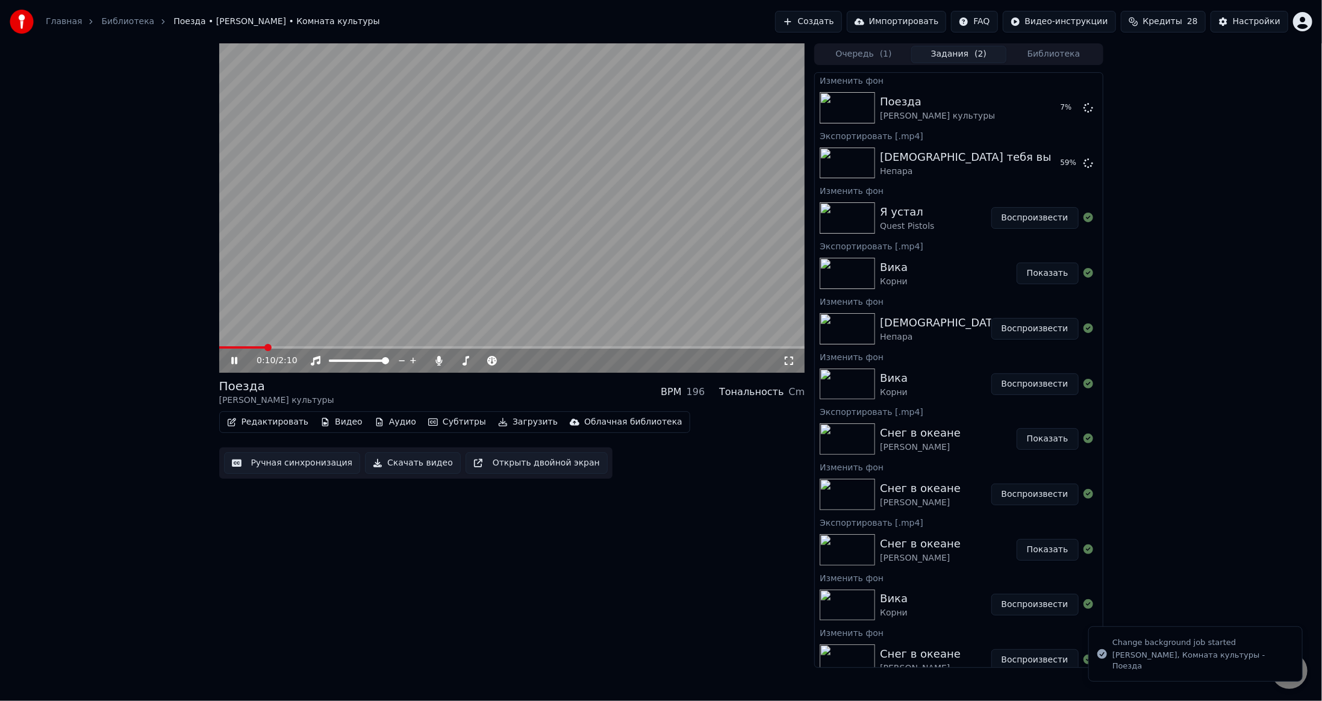
click at [1023, 218] on button "Воспроизвести" at bounding box center [1034, 218] width 87 height 22
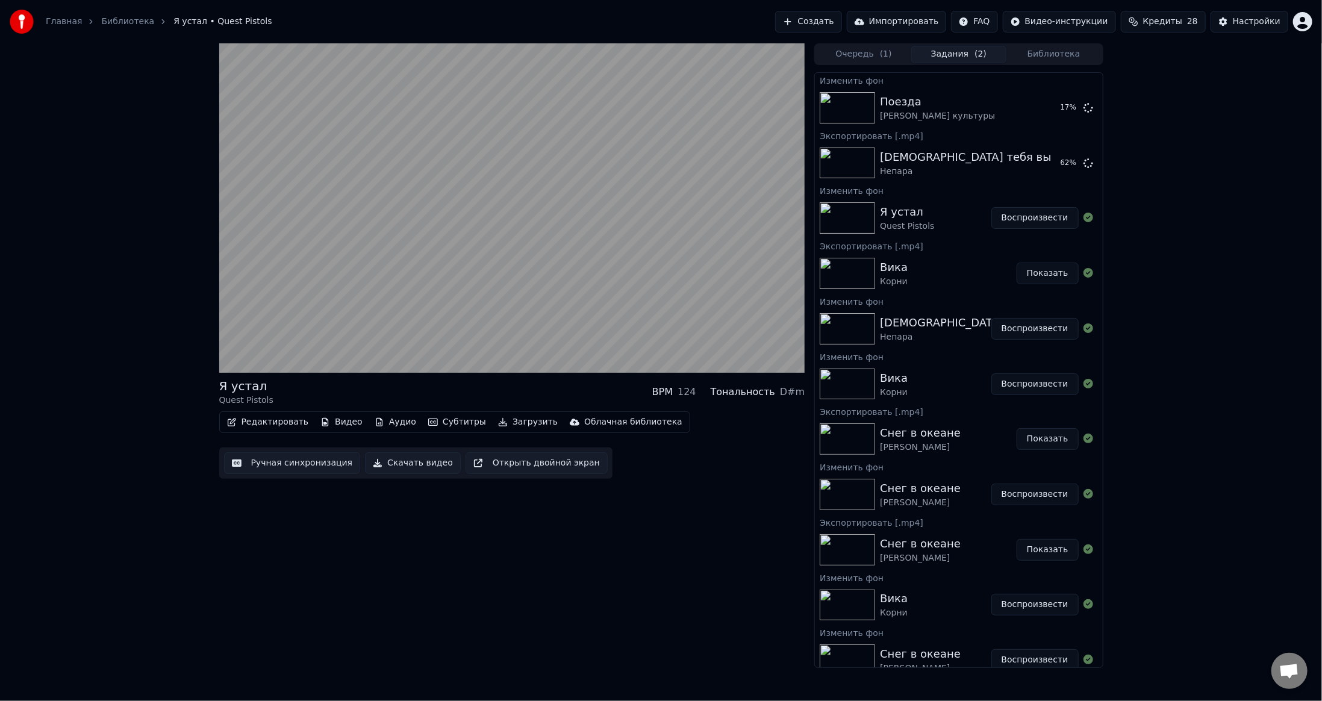
click at [505, 420] on button "Загрузить" at bounding box center [527, 422] width 69 height 17
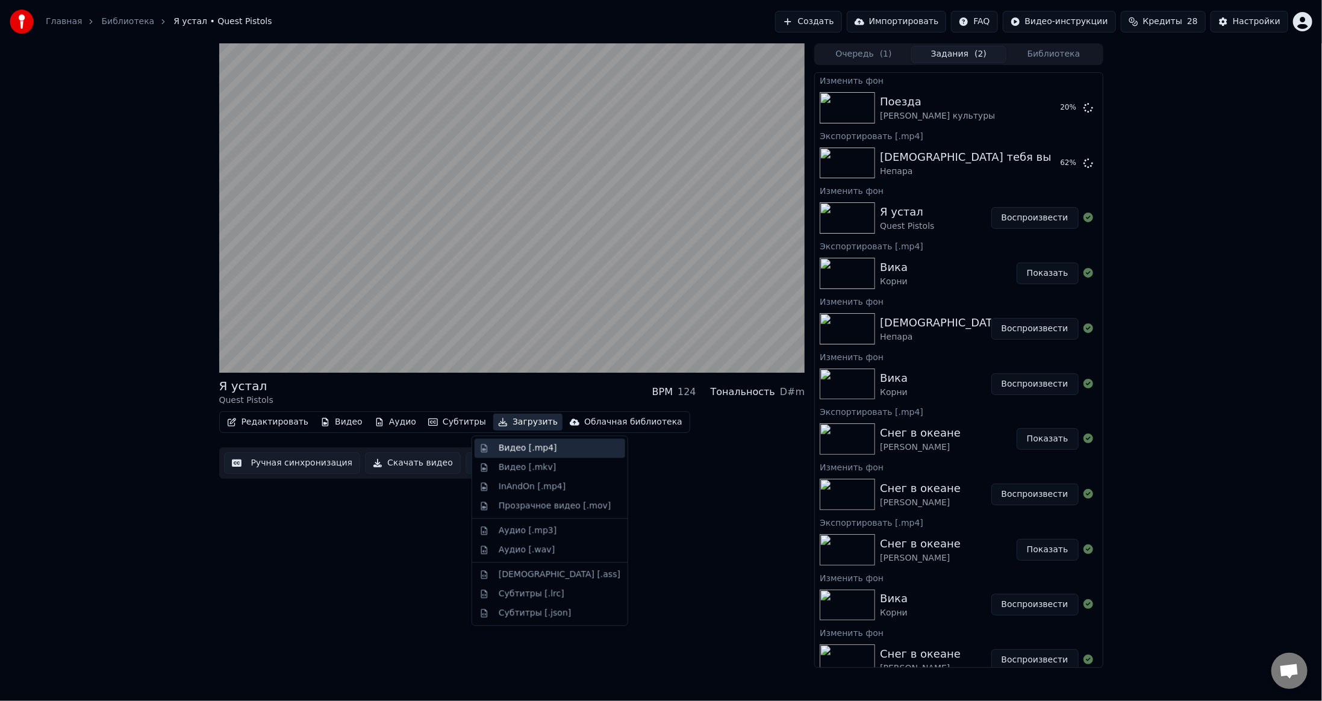
click at [506, 444] on div "Видео [.mp4]" at bounding box center [528, 448] width 58 height 12
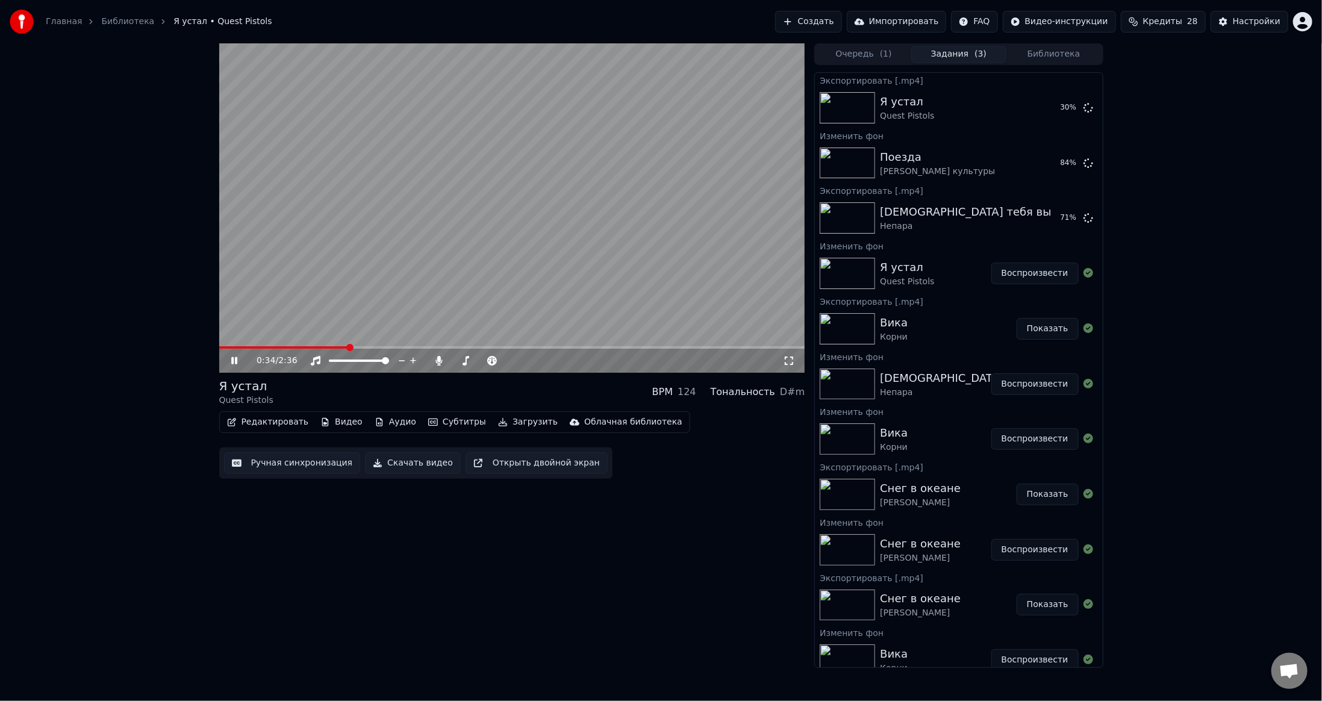
click at [596, 216] on video at bounding box center [512, 207] width 586 height 329
click at [1023, 54] on button "Библиотека" at bounding box center [1053, 54] width 95 height 17
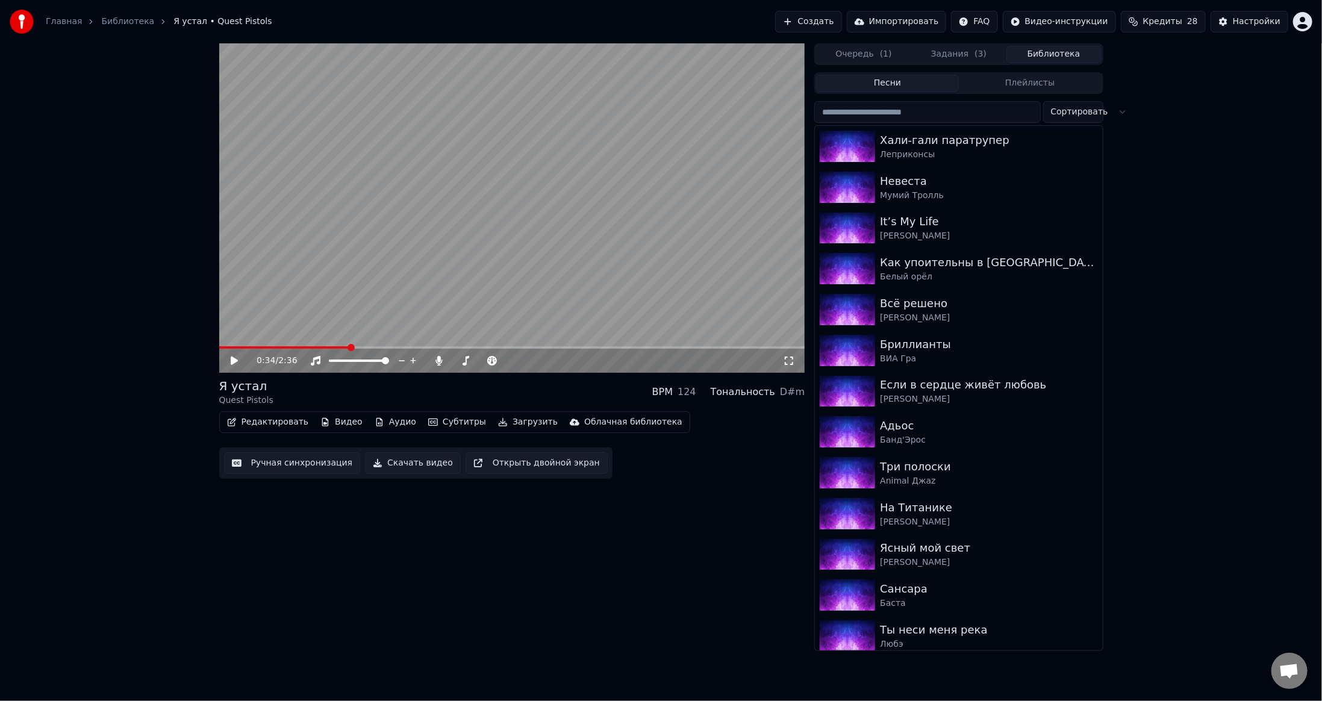
click at [874, 111] on input "search" at bounding box center [927, 112] width 226 height 22
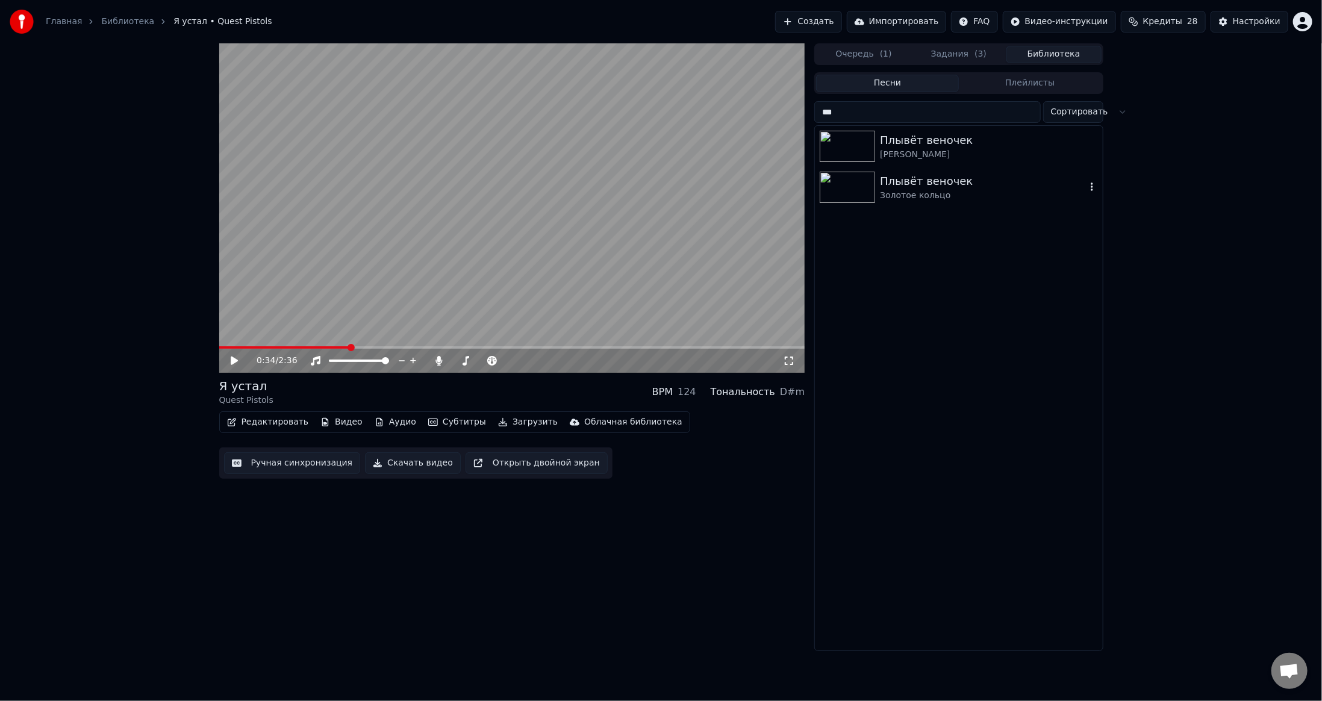
type input "***"
click at [857, 188] on img at bounding box center [847, 187] width 55 height 31
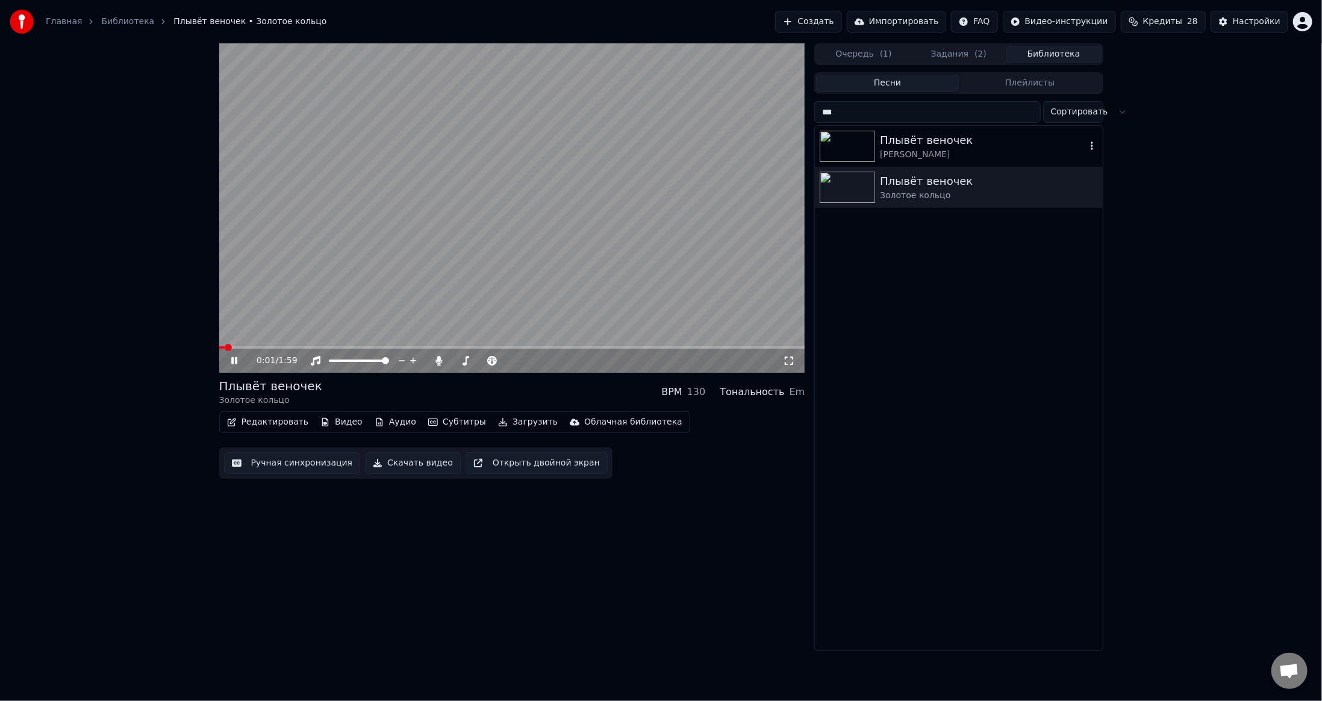
click at [849, 143] on img at bounding box center [847, 146] width 55 height 31
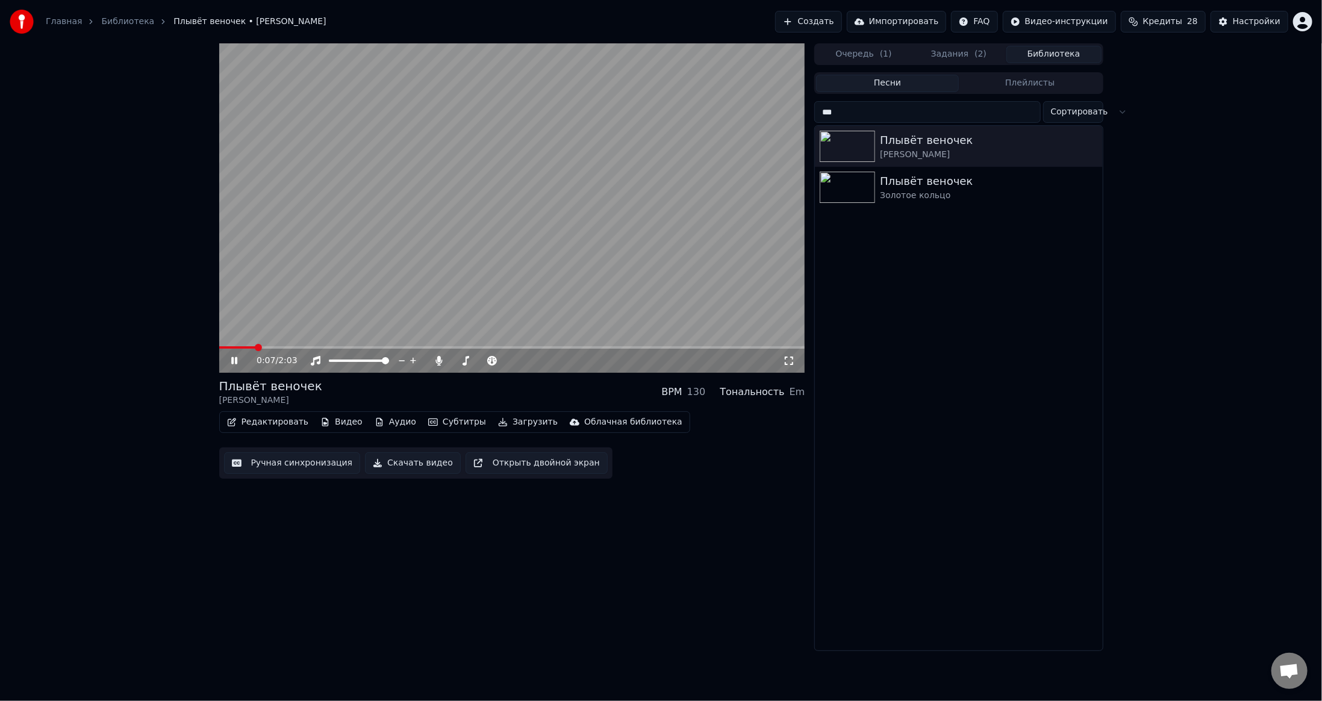
click at [330, 423] on button "Видео" at bounding box center [342, 422] width 52 height 17
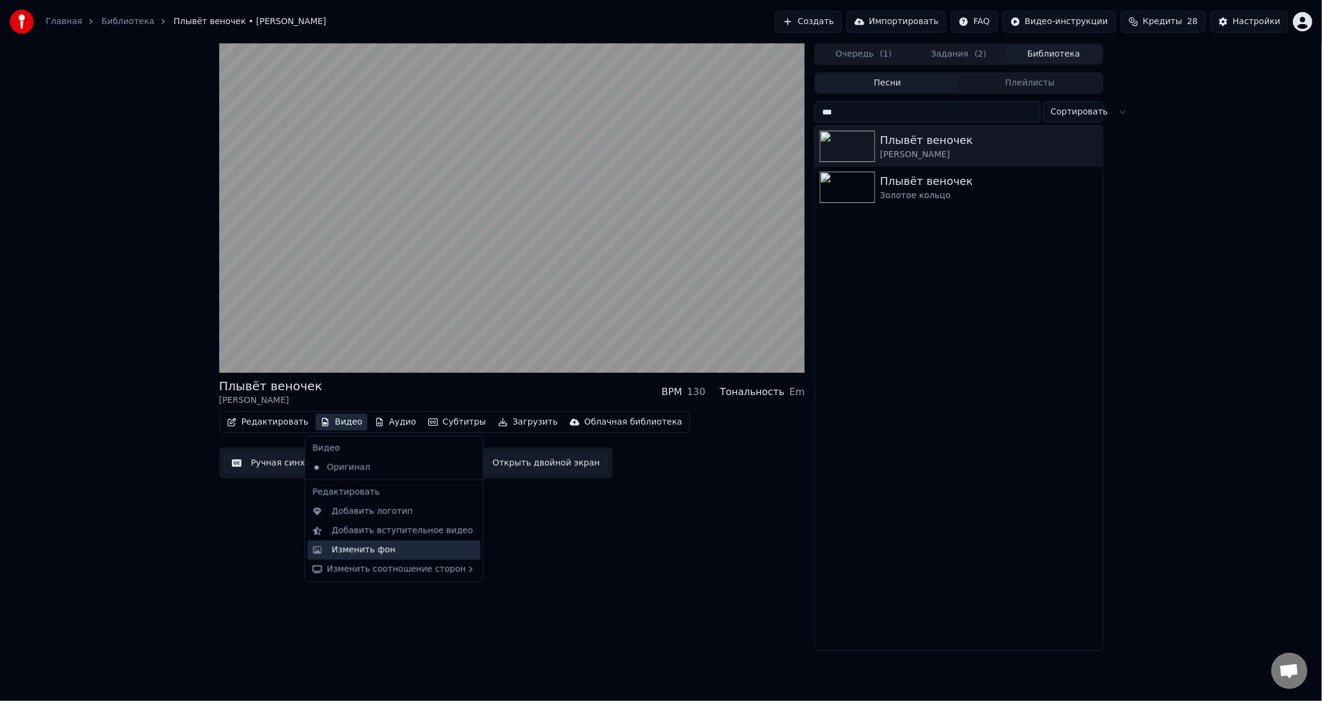
click at [352, 551] on div "Изменить фон" at bounding box center [364, 550] width 64 height 12
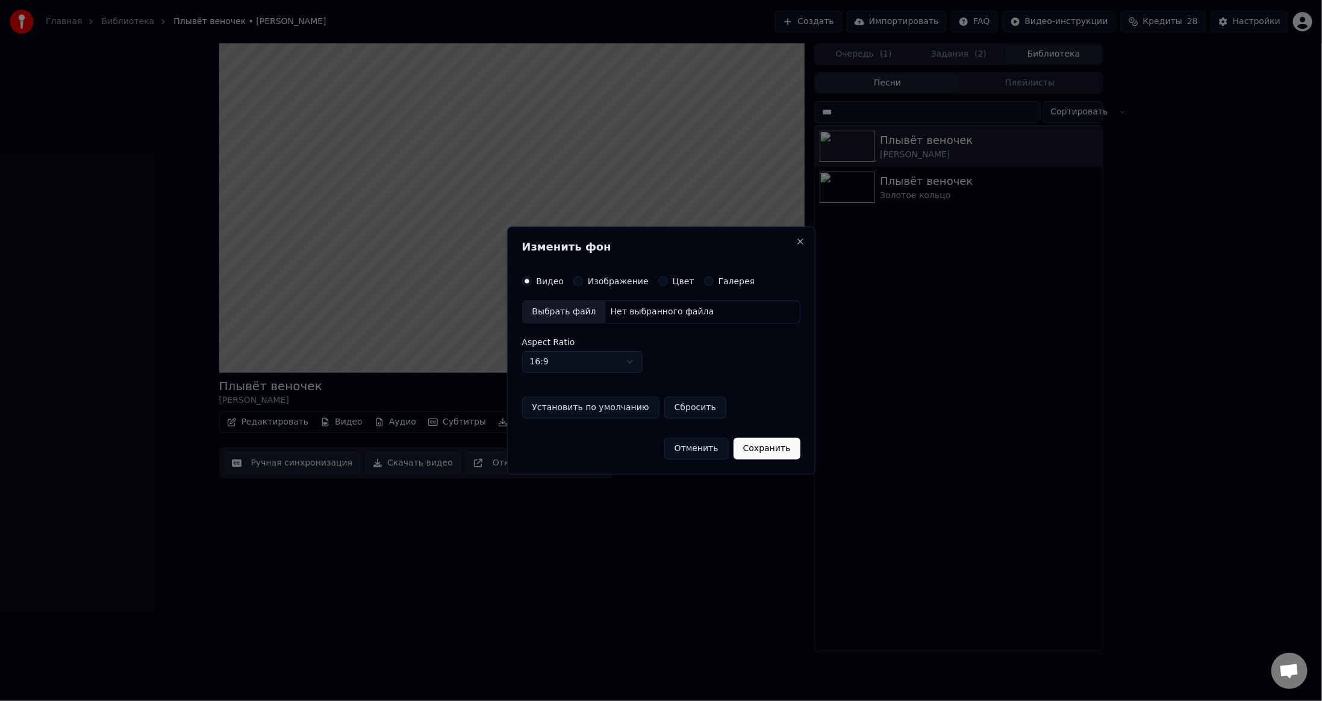
click at [584, 280] on div "Изображение" at bounding box center [610, 281] width 75 height 10
click at [576, 283] on button "Изображение" at bounding box center [578, 281] width 10 height 10
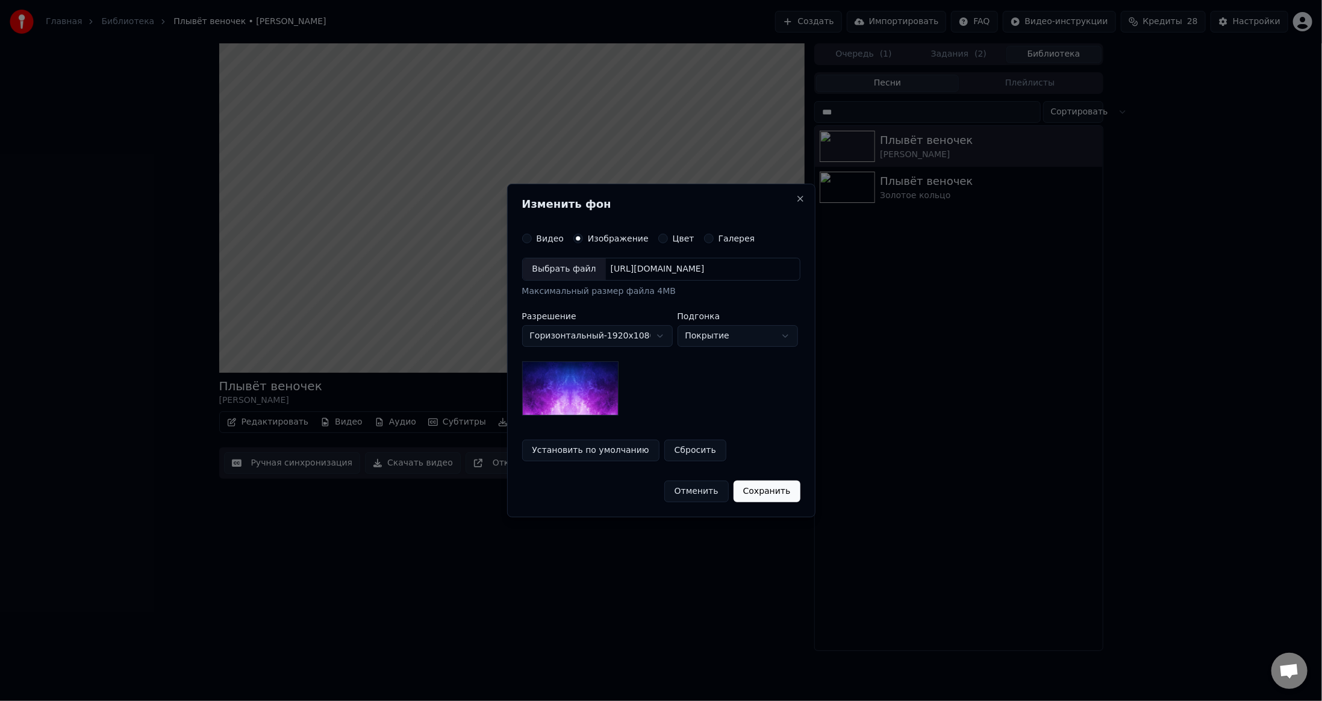
click at [566, 273] on div "Выбрать файл" at bounding box center [564, 269] width 83 height 22
click at [770, 491] on button "Сохранить" at bounding box center [772, 492] width 67 height 22
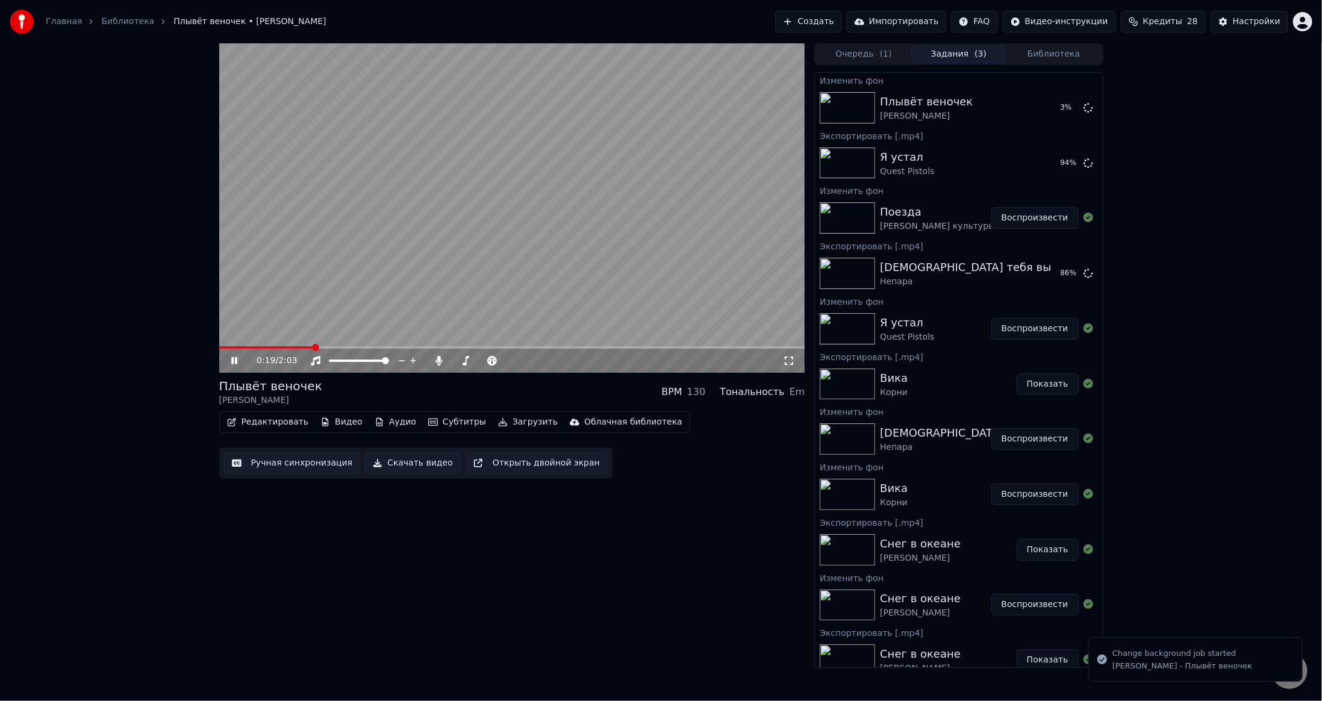
click at [251, 358] on icon at bounding box center [243, 361] width 28 height 10
click at [1083, 107] on icon at bounding box center [1088, 107] width 10 height 10
click at [1032, 50] on button "Библиотека" at bounding box center [1053, 54] width 95 height 17
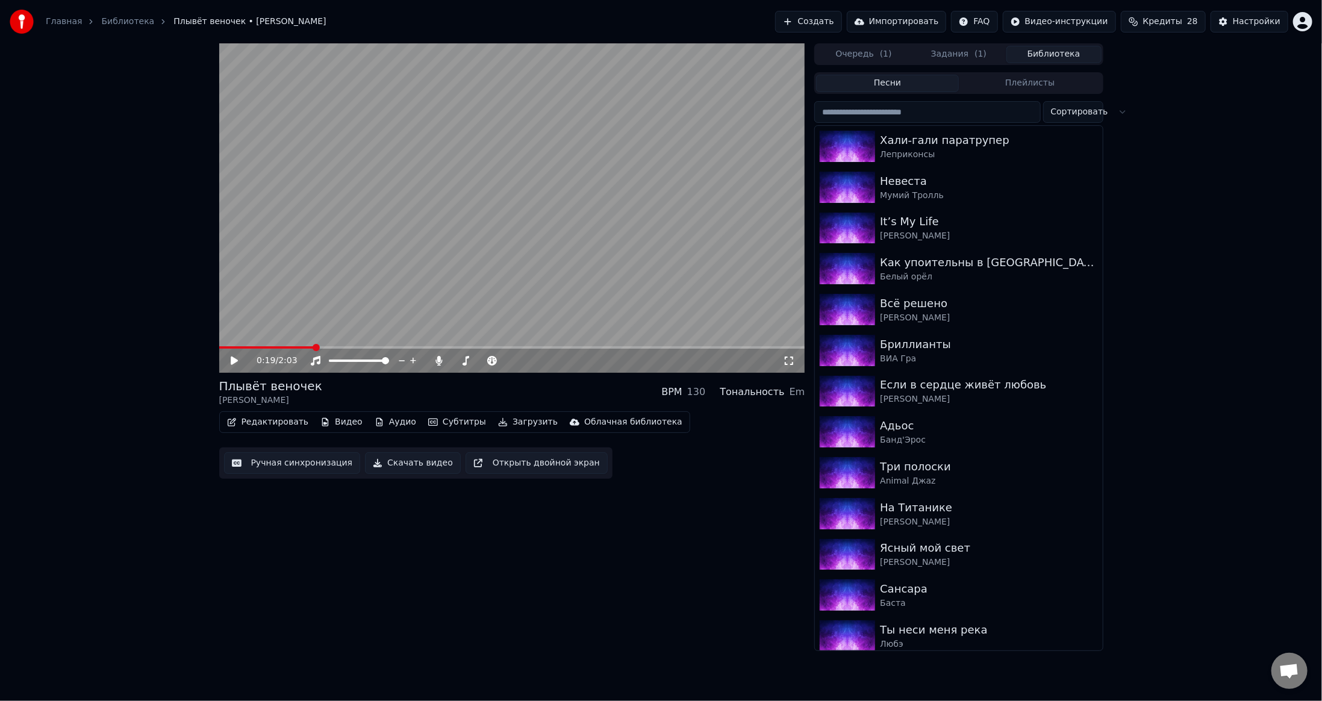
click at [905, 117] on input "search" at bounding box center [927, 112] width 226 height 22
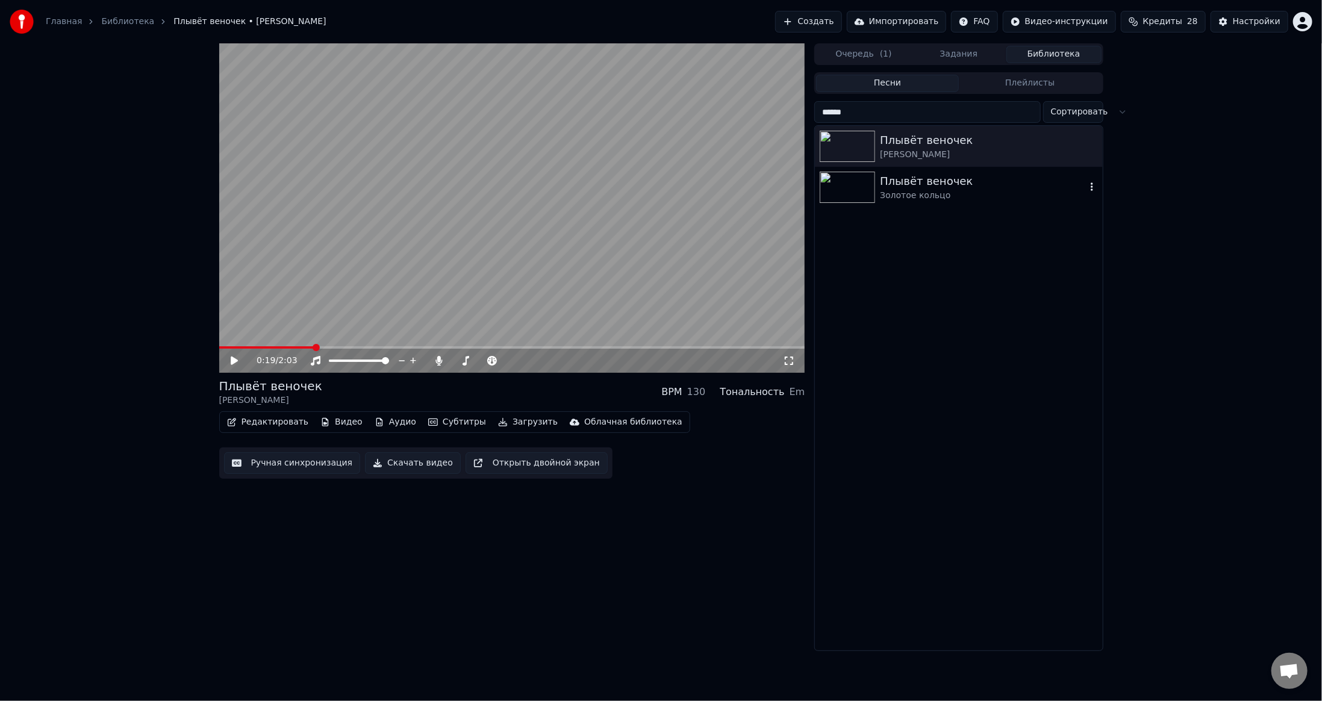
type input "******"
click at [853, 193] on img at bounding box center [847, 187] width 55 height 31
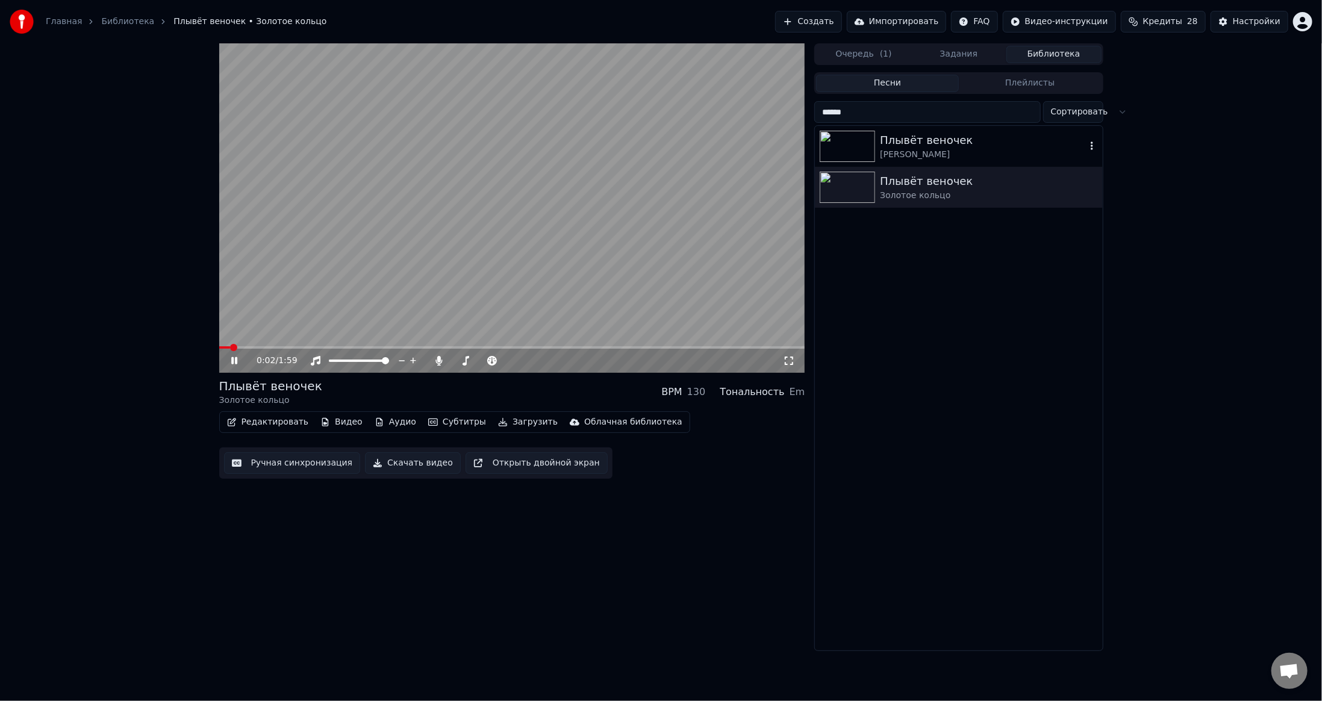
click at [888, 147] on div "Плывёт веночек" at bounding box center [982, 140] width 205 height 17
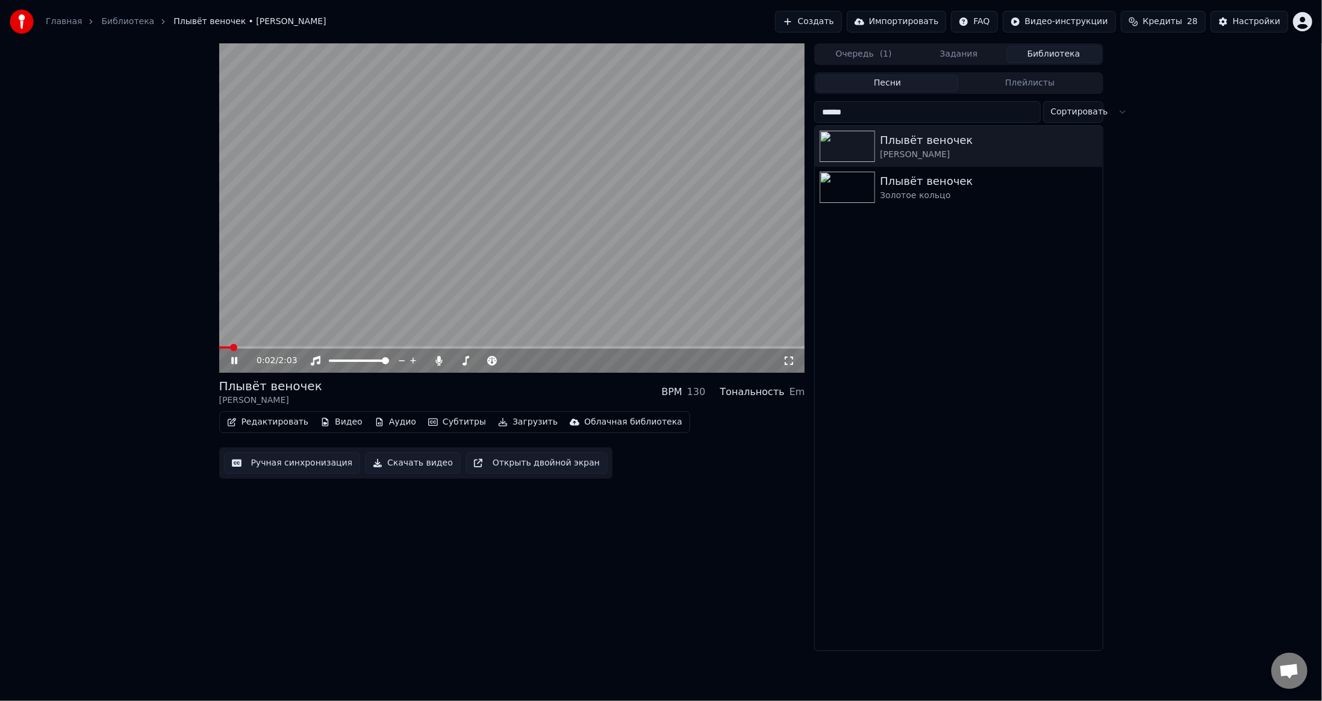
click at [257, 346] on video at bounding box center [512, 207] width 586 height 329
click at [263, 348] on span at bounding box center [512, 347] width 586 height 2
click at [241, 359] on icon at bounding box center [243, 361] width 28 height 10
click at [899, 178] on div "Плывёт веночек" at bounding box center [982, 181] width 205 height 17
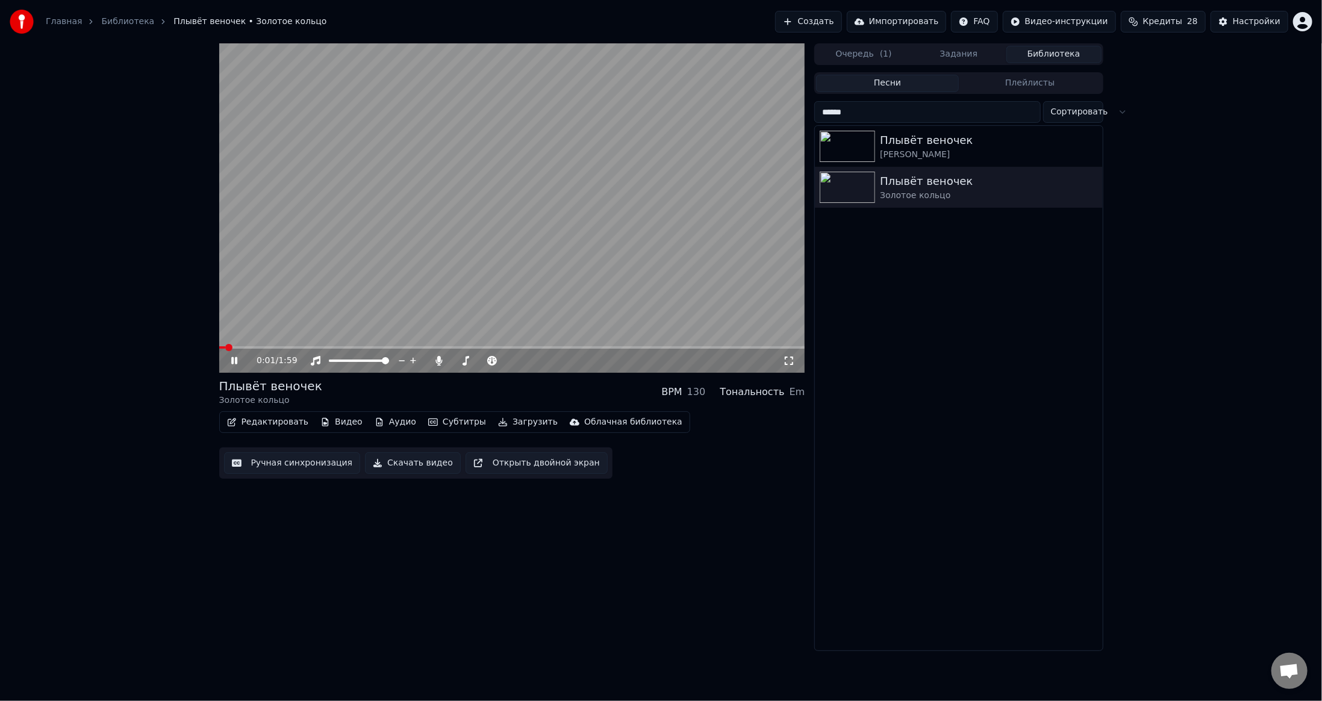
click at [257, 347] on span at bounding box center [512, 347] width 586 height 2
click at [303, 347] on span at bounding box center [512, 347] width 586 height 2
click at [340, 347] on span at bounding box center [512, 347] width 586 height 2
click at [372, 346] on span at bounding box center [512, 347] width 586 height 2
click at [234, 357] on icon at bounding box center [243, 361] width 28 height 10
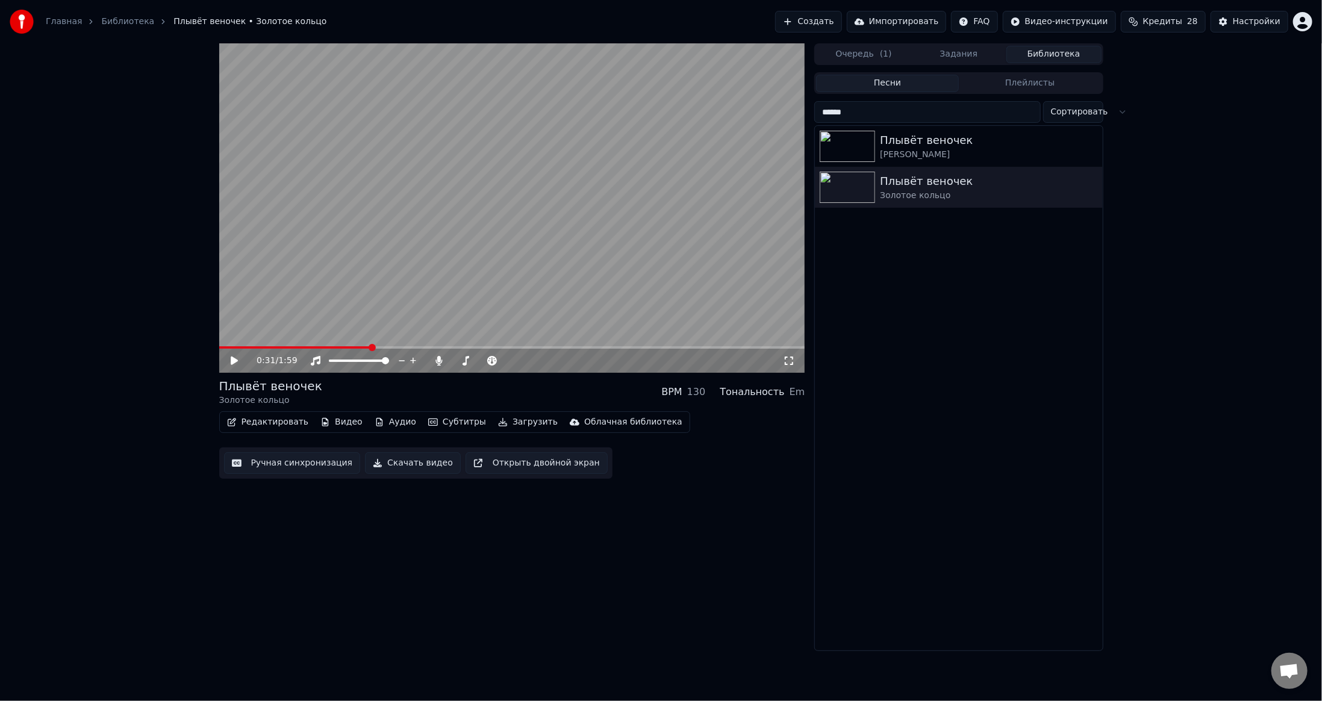
click at [338, 422] on button "Видео" at bounding box center [342, 422] width 52 height 17
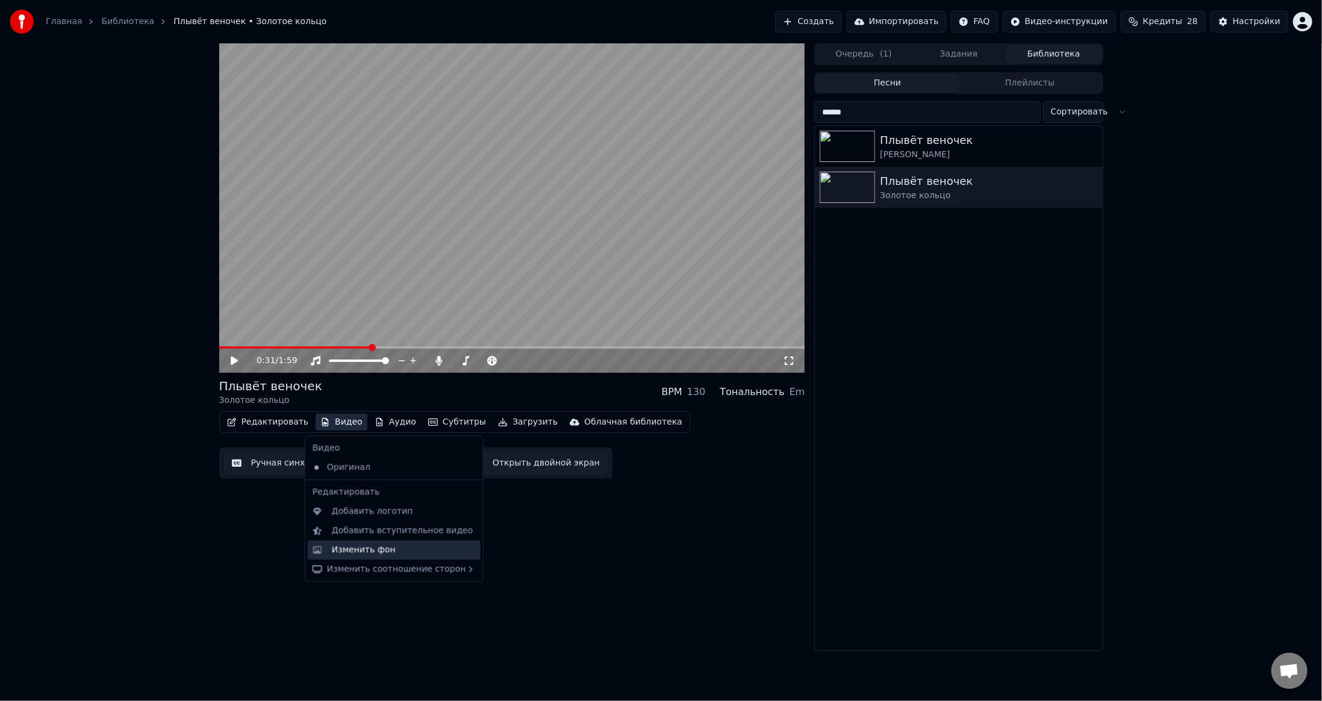
click at [347, 550] on div "Изменить фон" at bounding box center [364, 550] width 64 height 12
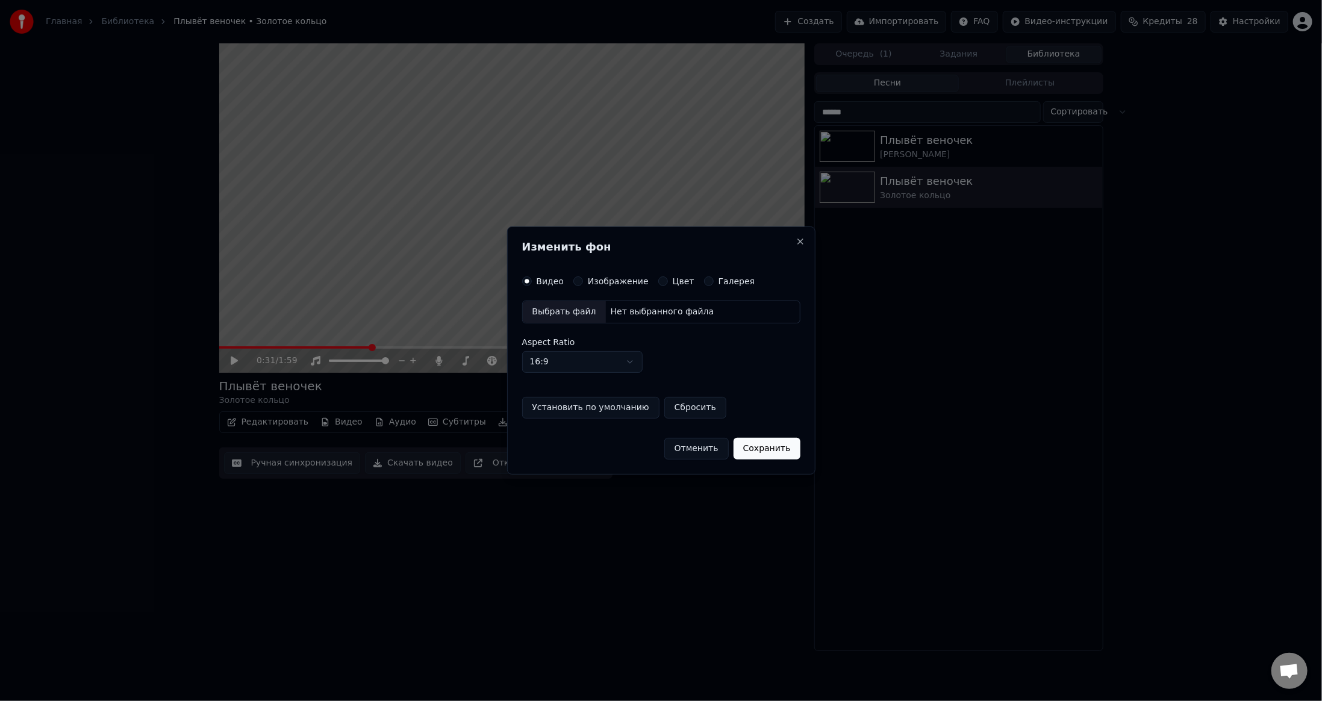
click at [548, 317] on div "Выбрать файл" at bounding box center [564, 312] width 83 height 22
click at [573, 282] on button "Изображение" at bounding box center [578, 281] width 10 height 10
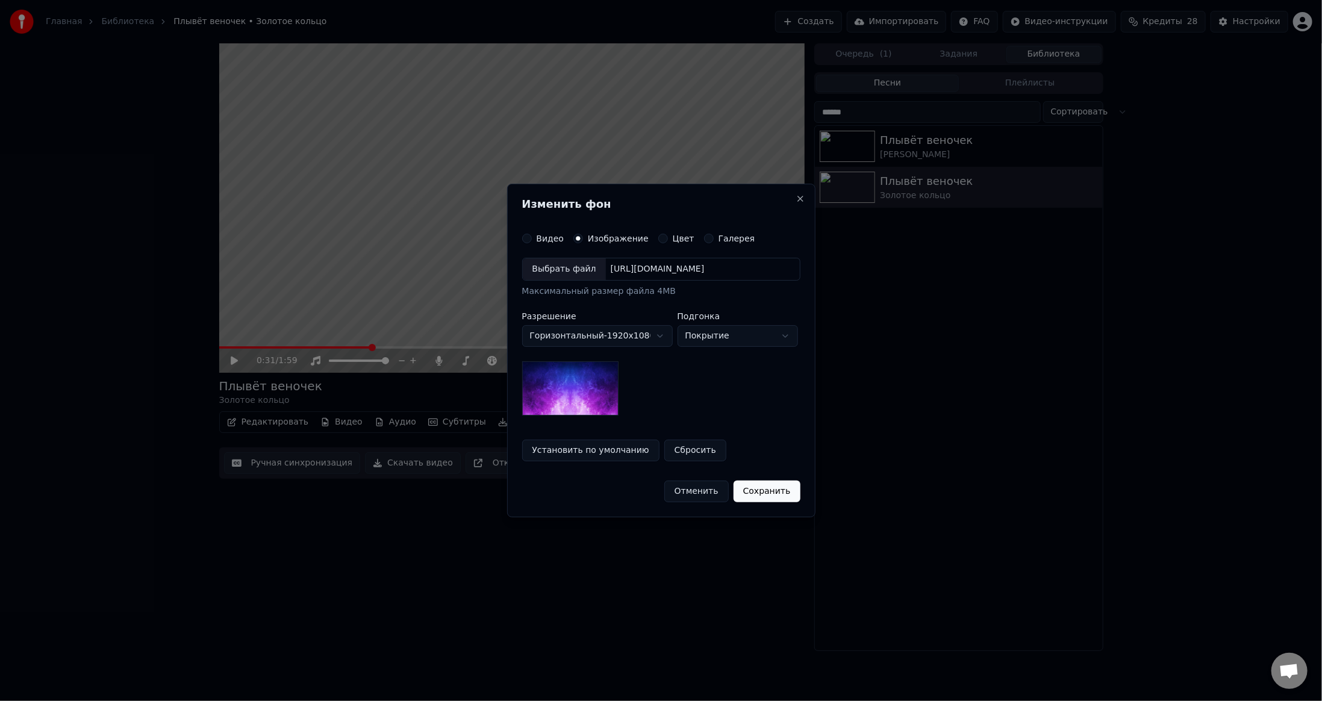
click at [555, 274] on div "Выбрать файл" at bounding box center [564, 269] width 83 height 22
click at [763, 485] on button "Сохранить" at bounding box center [772, 492] width 67 height 22
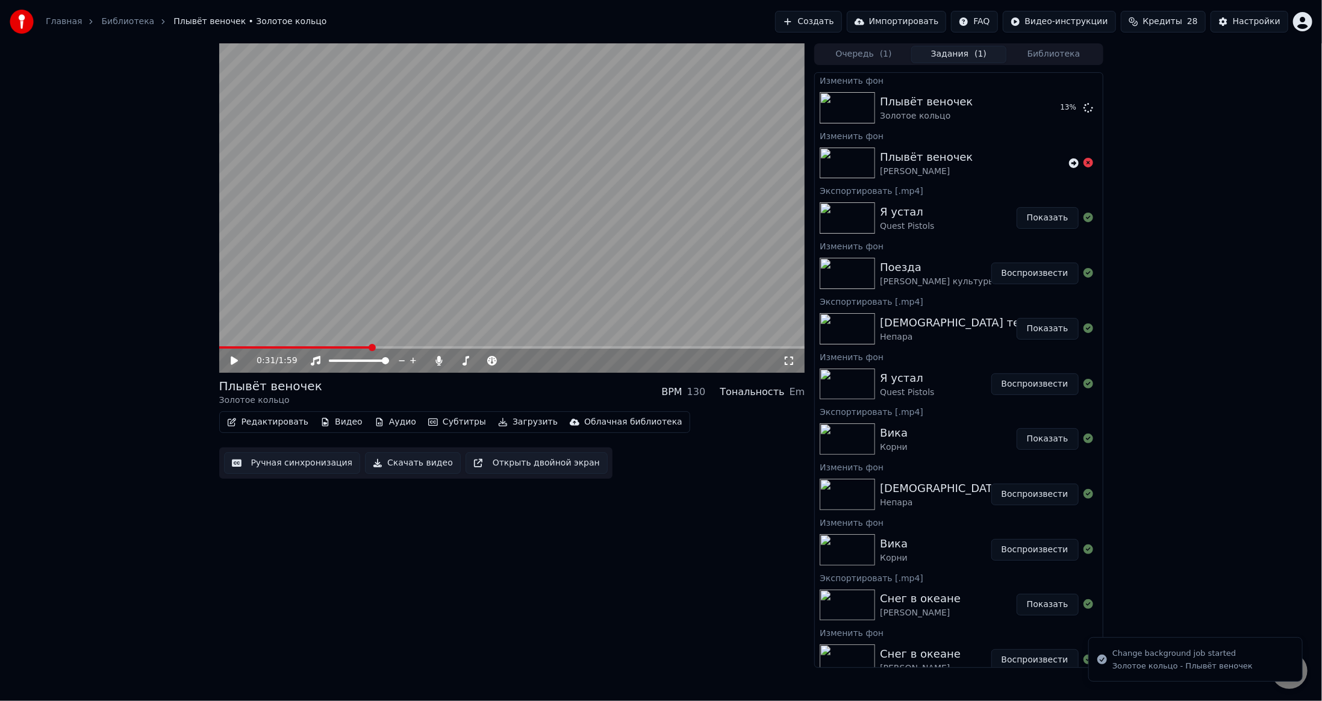
click at [1024, 274] on button "Воспроизвести" at bounding box center [1034, 274] width 87 height 22
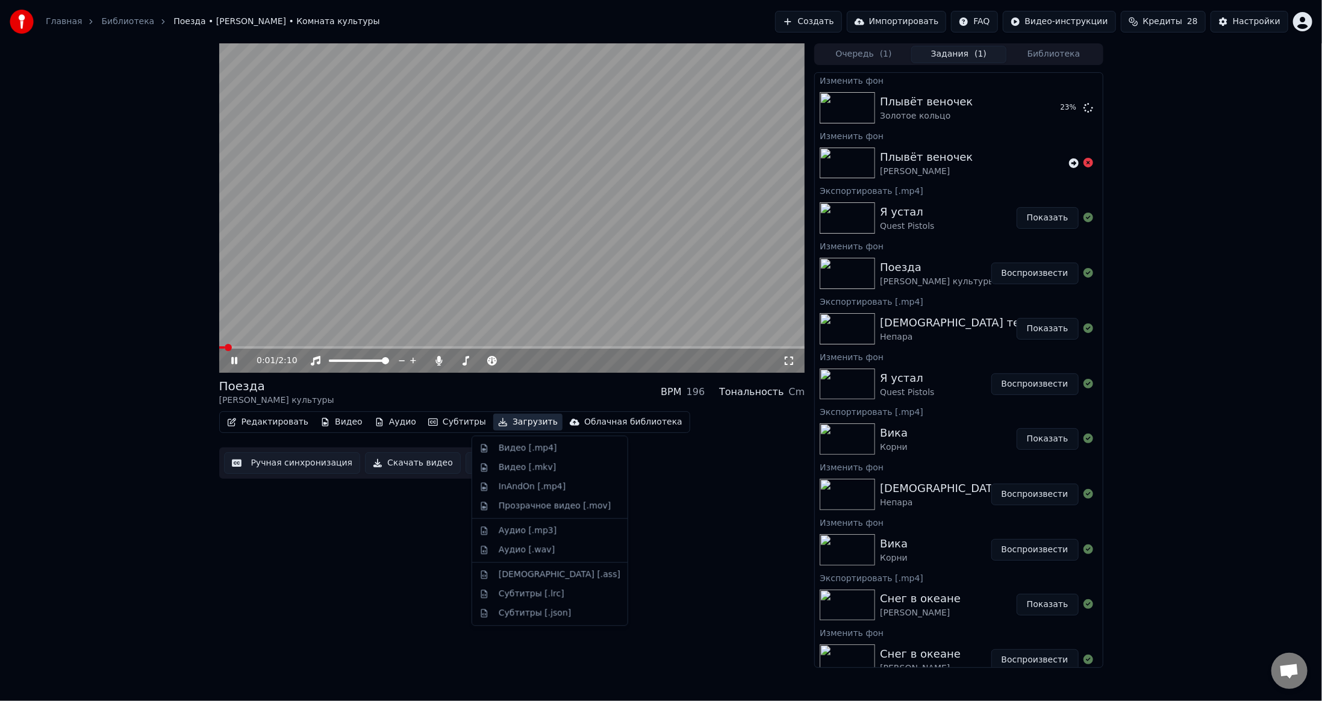
click at [498, 418] on icon "button" at bounding box center [503, 422] width 10 height 8
click at [528, 447] on div "Видео [.mp4]" at bounding box center [528, 448] width 58 height 12
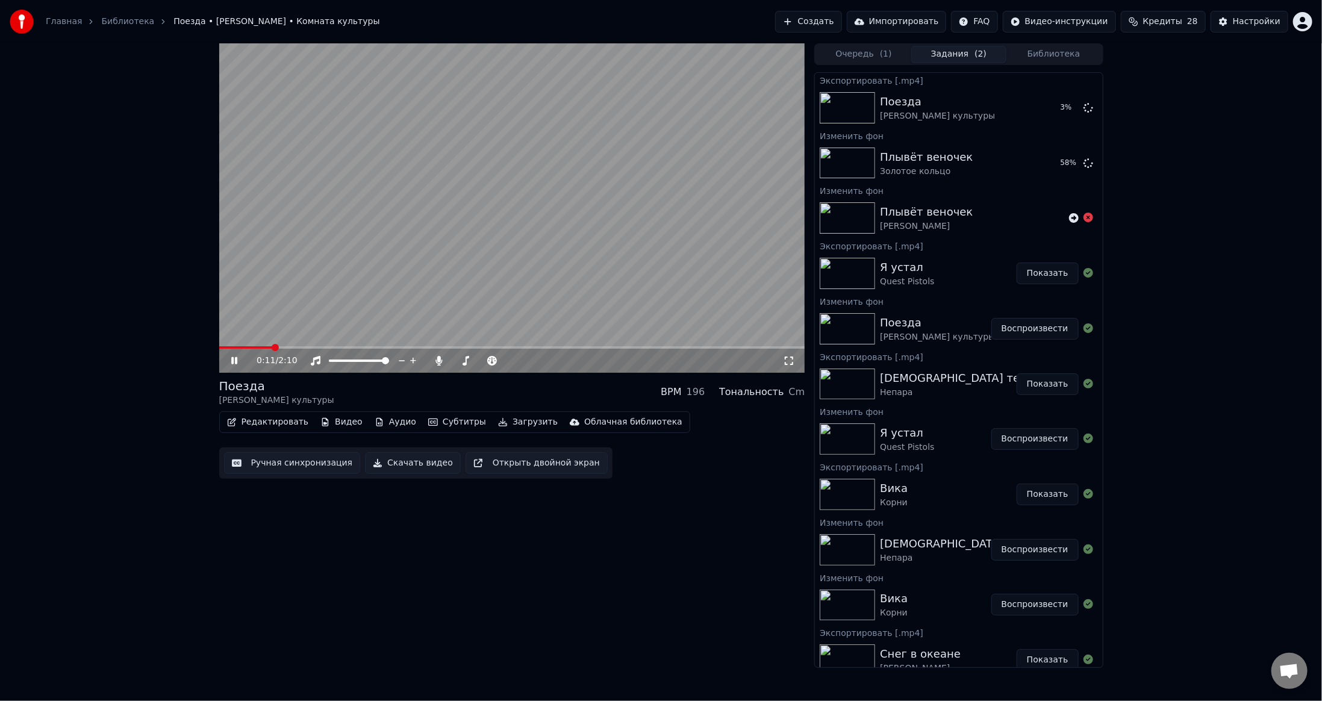
click at [559, 254] on video at bounding box center [512, 207] width 586 height 329
click at [1018, 160] on button "Воспроизвести" at bounding box center [1034, 163] width 87 height 22
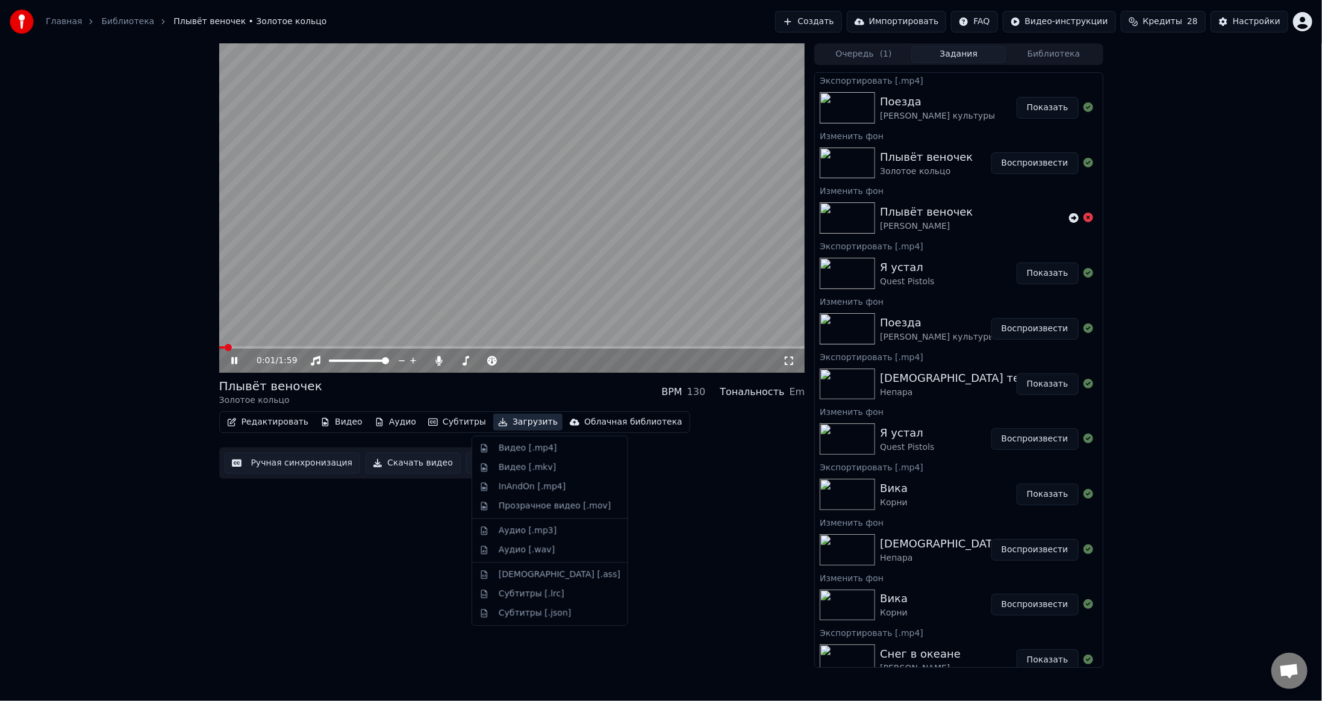
click at [501, 425] on button "Загрузить" at bounding box center [527, 422] width 69 height 17
click at [523, 449] on div "Видео [.mp4]" at bounding box center [528, 448] width 58 height 12
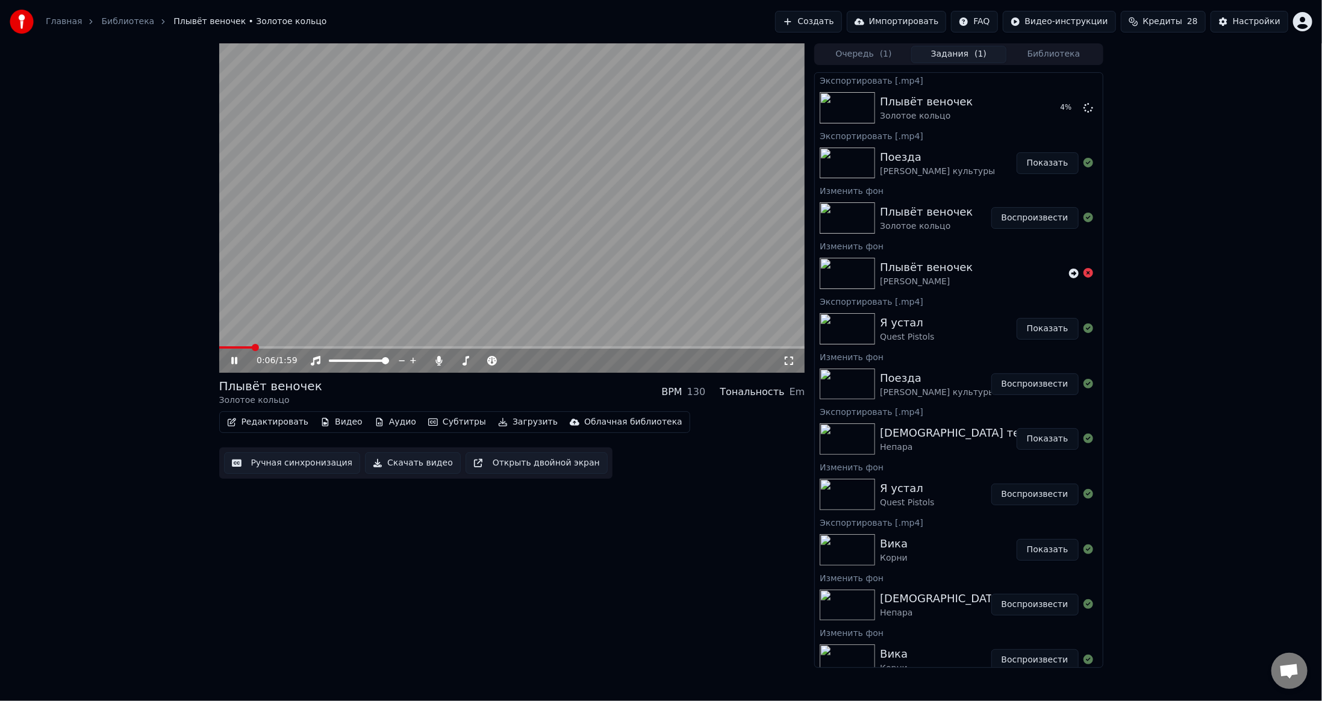
click at [480, 288] on video at bounding box center [512, 207] width 586 height 329
